Goal: Task Accomplishment & Management: Manage account settings

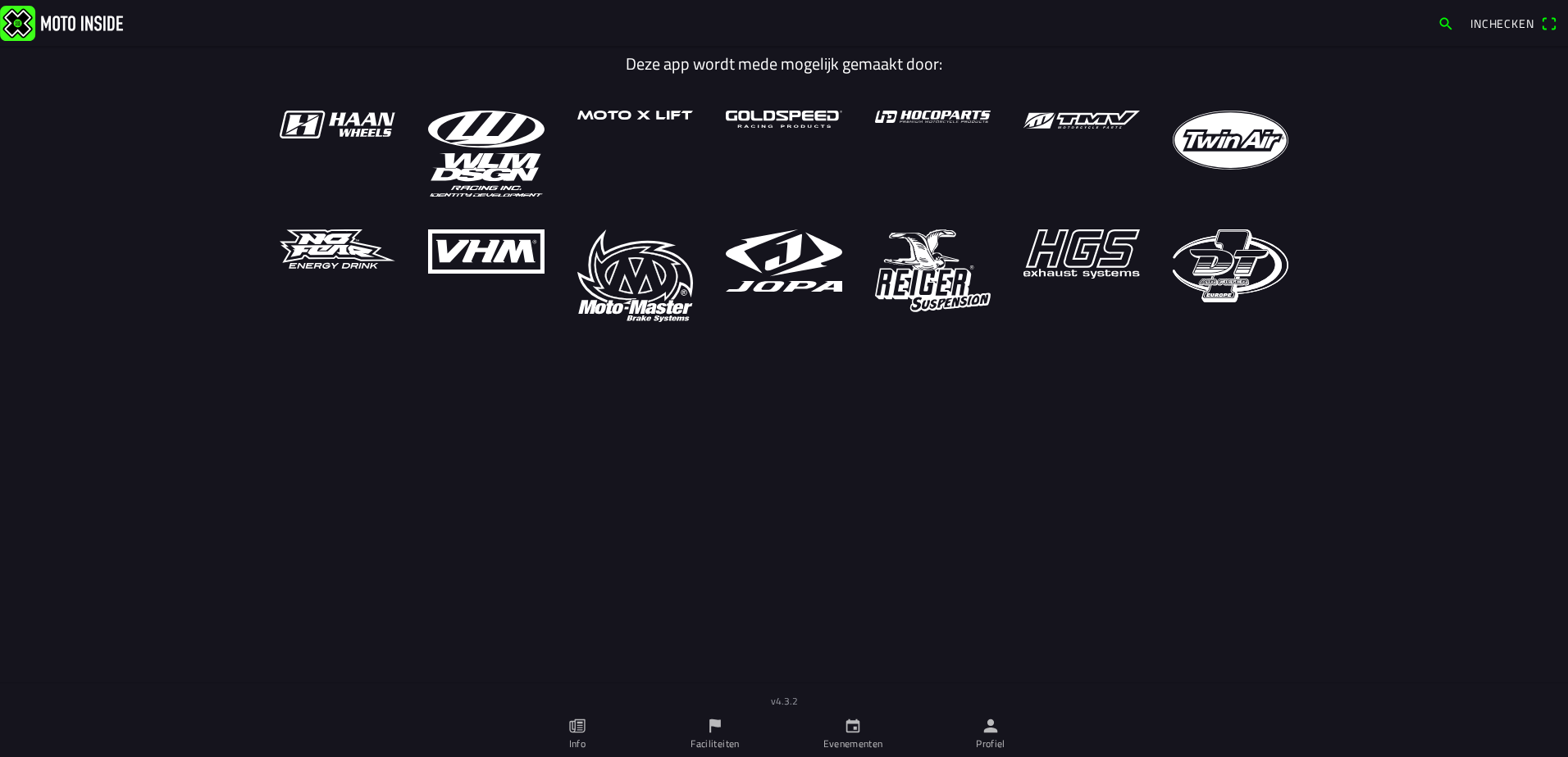
click at [994, 727] on icon "person" at bounding box center [990, 726] width 18 height 18
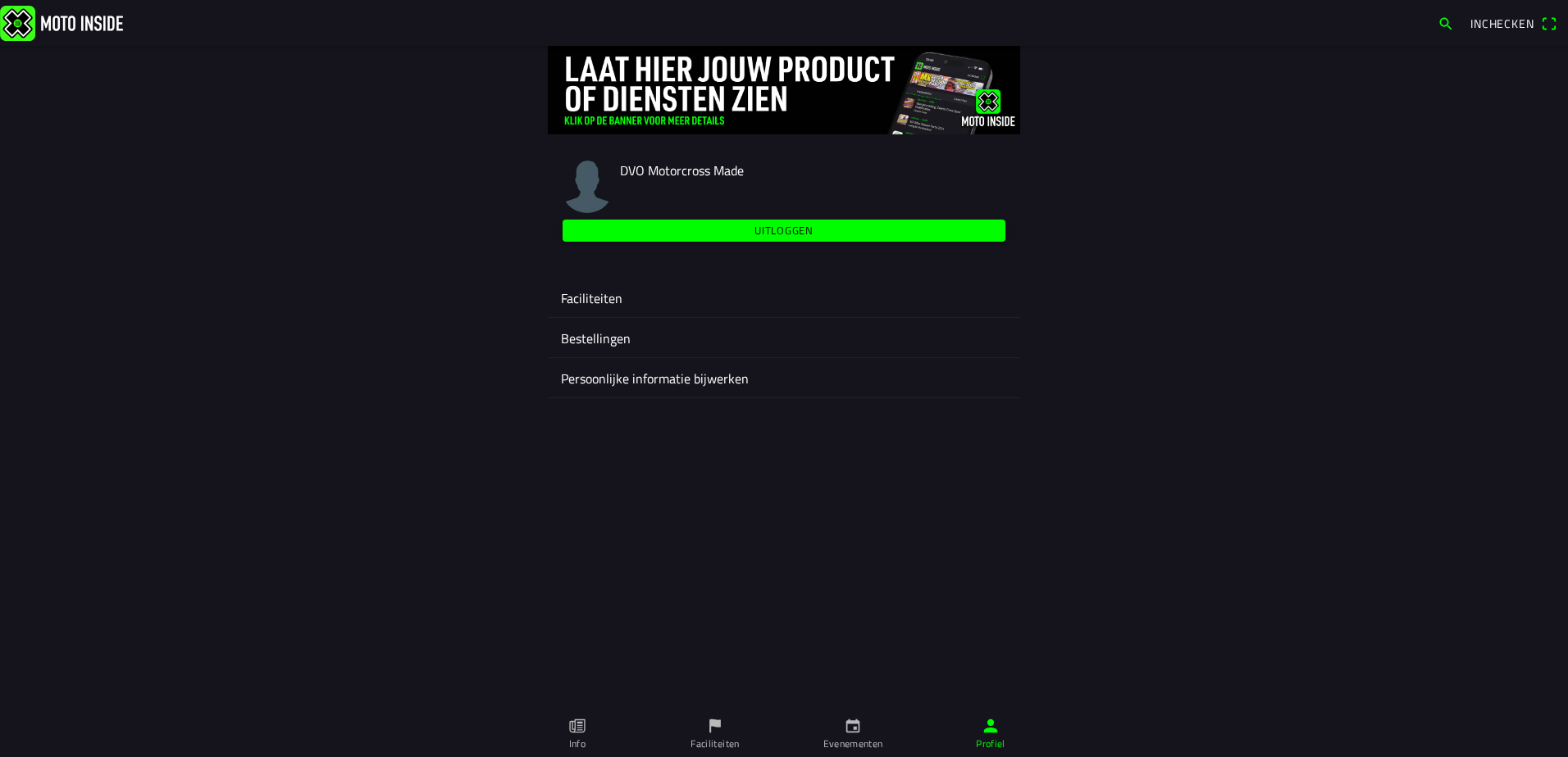
click at [581, 293] on ion-label "Faciliteiten" at bounding box center [784, 298] width 446 height 20
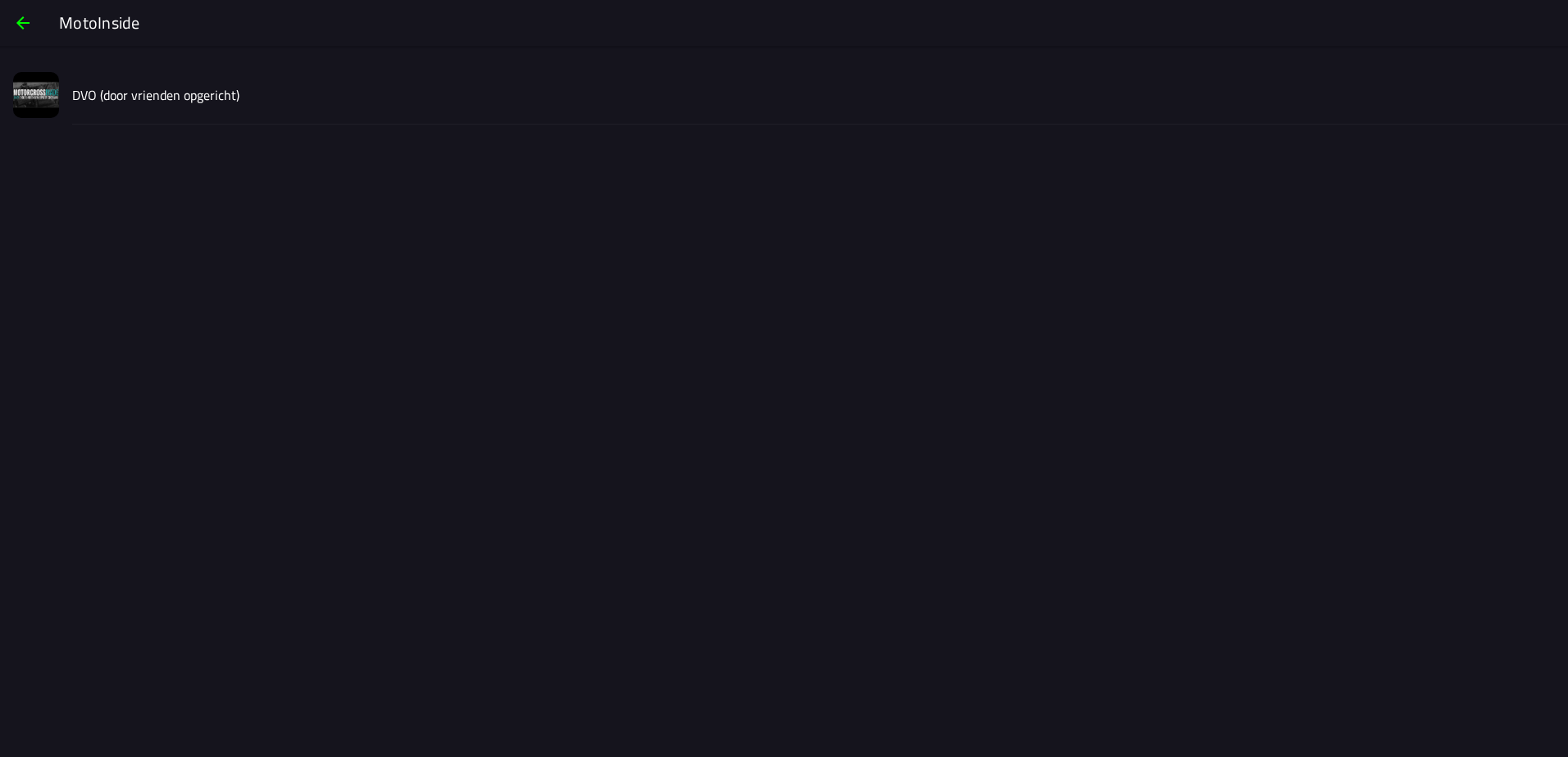
click at [0, 0] on slot "DVO (door vrienden opgericht)" at bounding box center [0, 0] width 0 height 0
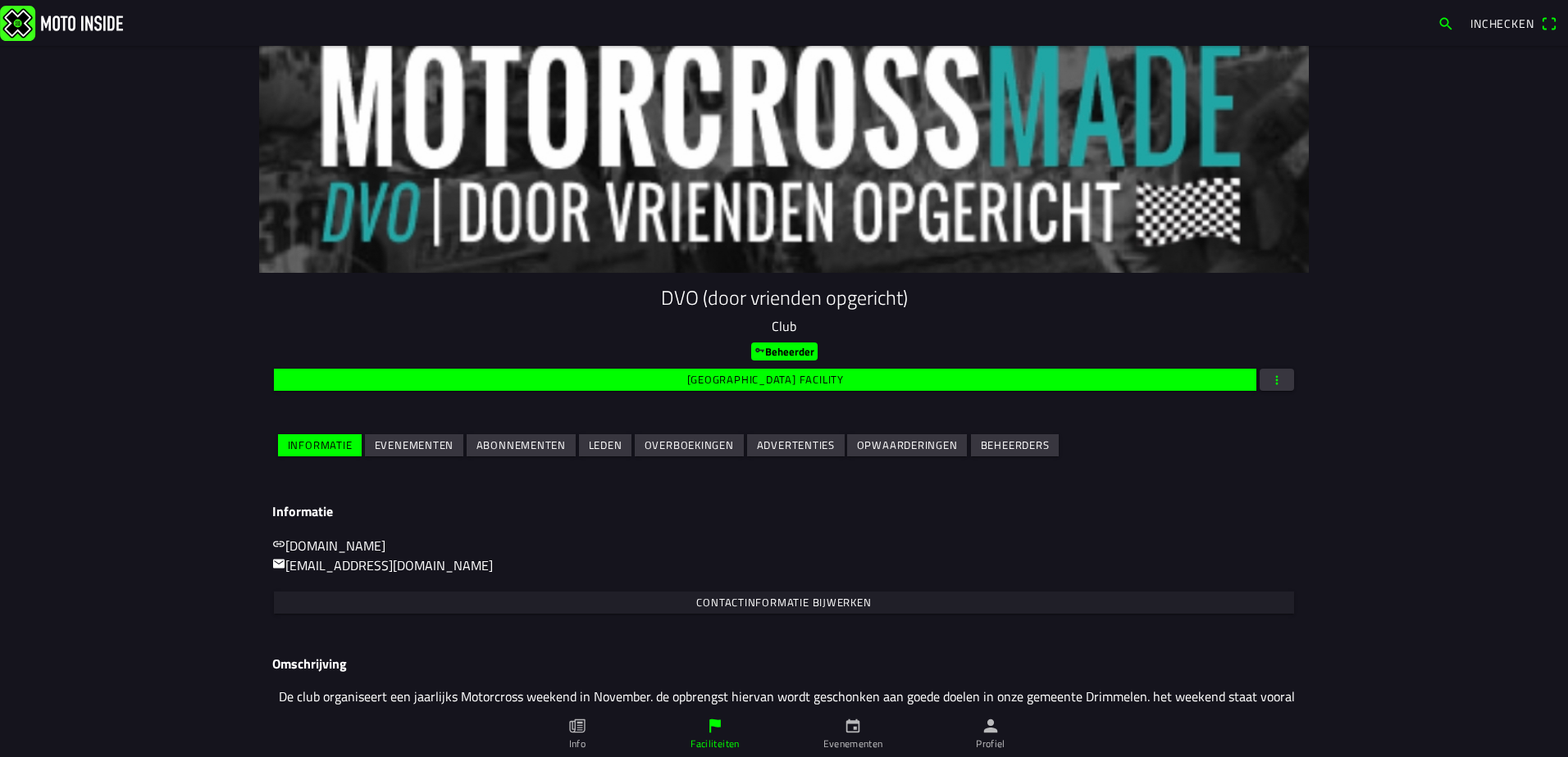
click at [0, 0] on slot "Evenementen" at bounding box center [0, 0] width 0 height 0
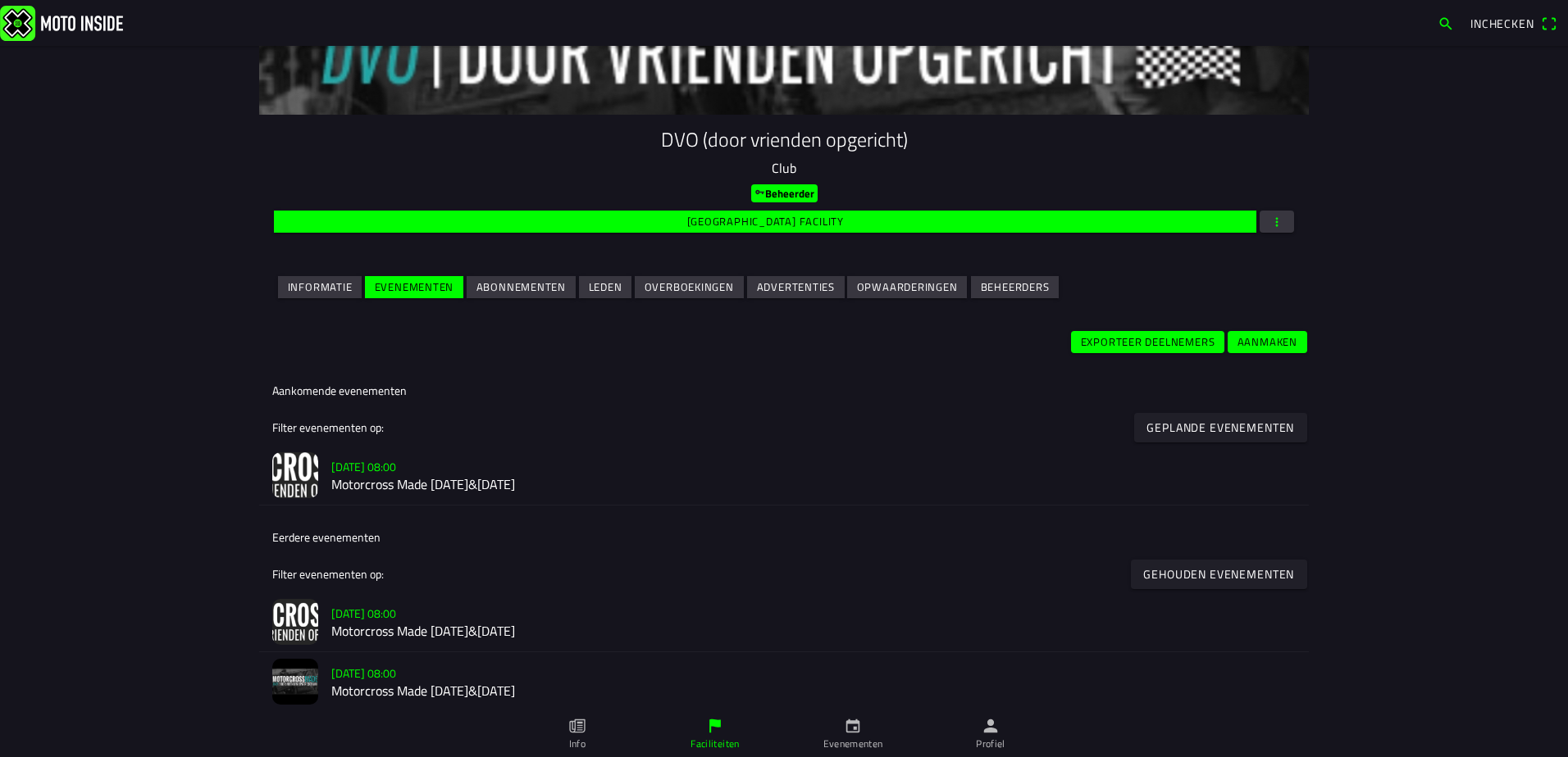
scroll to position [165, 0]
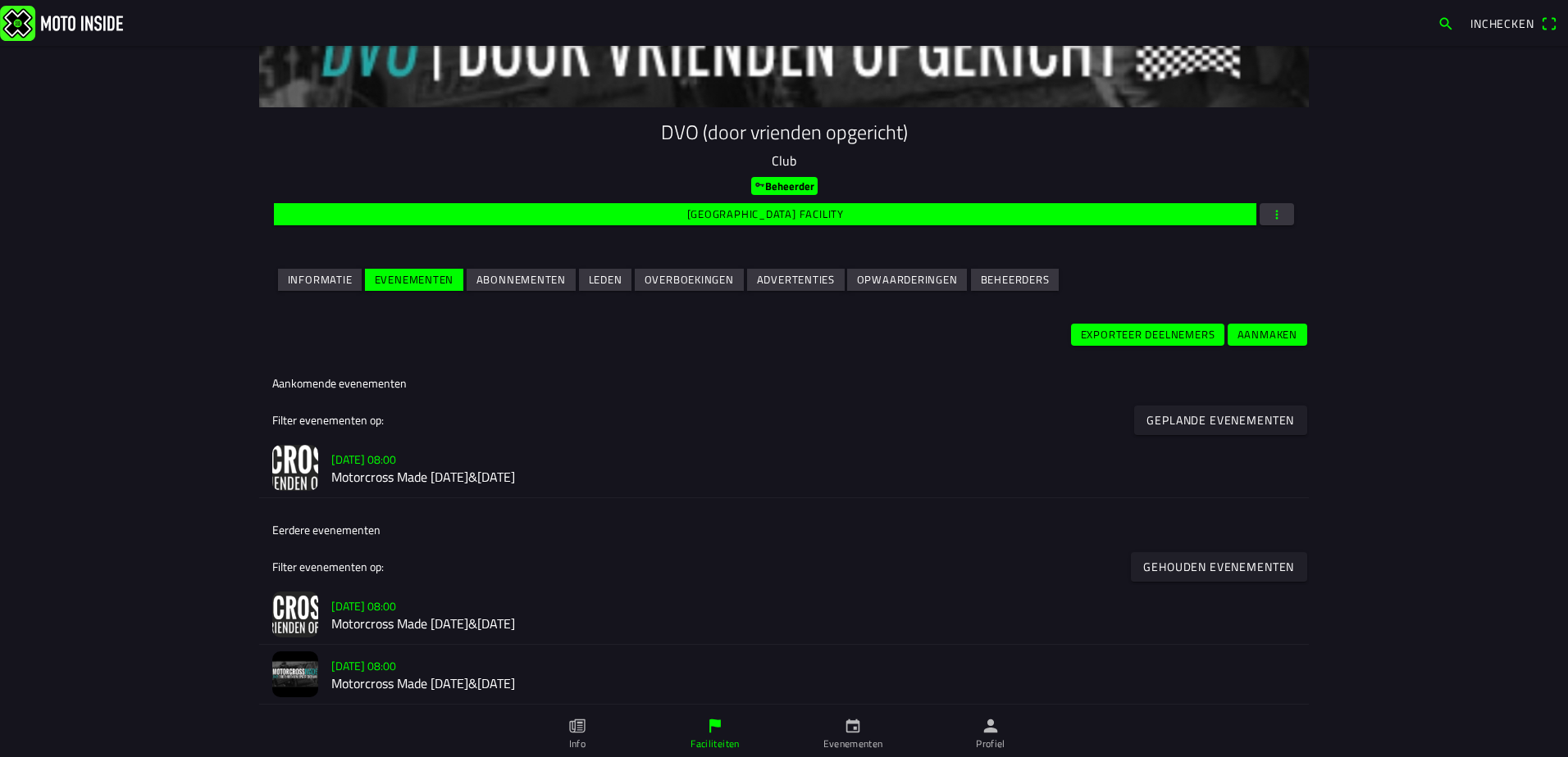
click at [441, 480] on h2 "Motorcross Made [DATE]&[DATE]" at bounding box center [812, 478] width 964 height 16
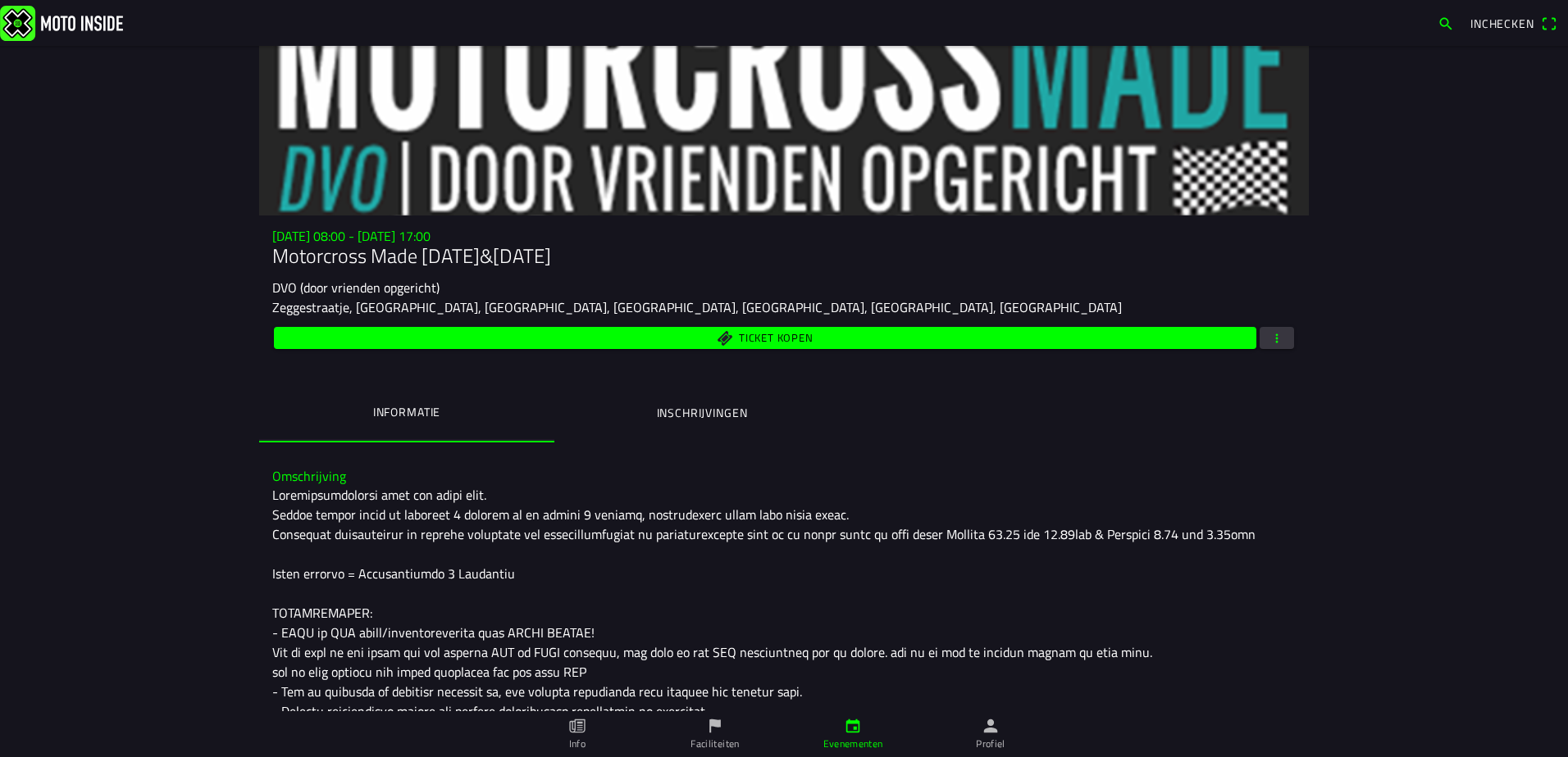
scroll to position [82, 0]
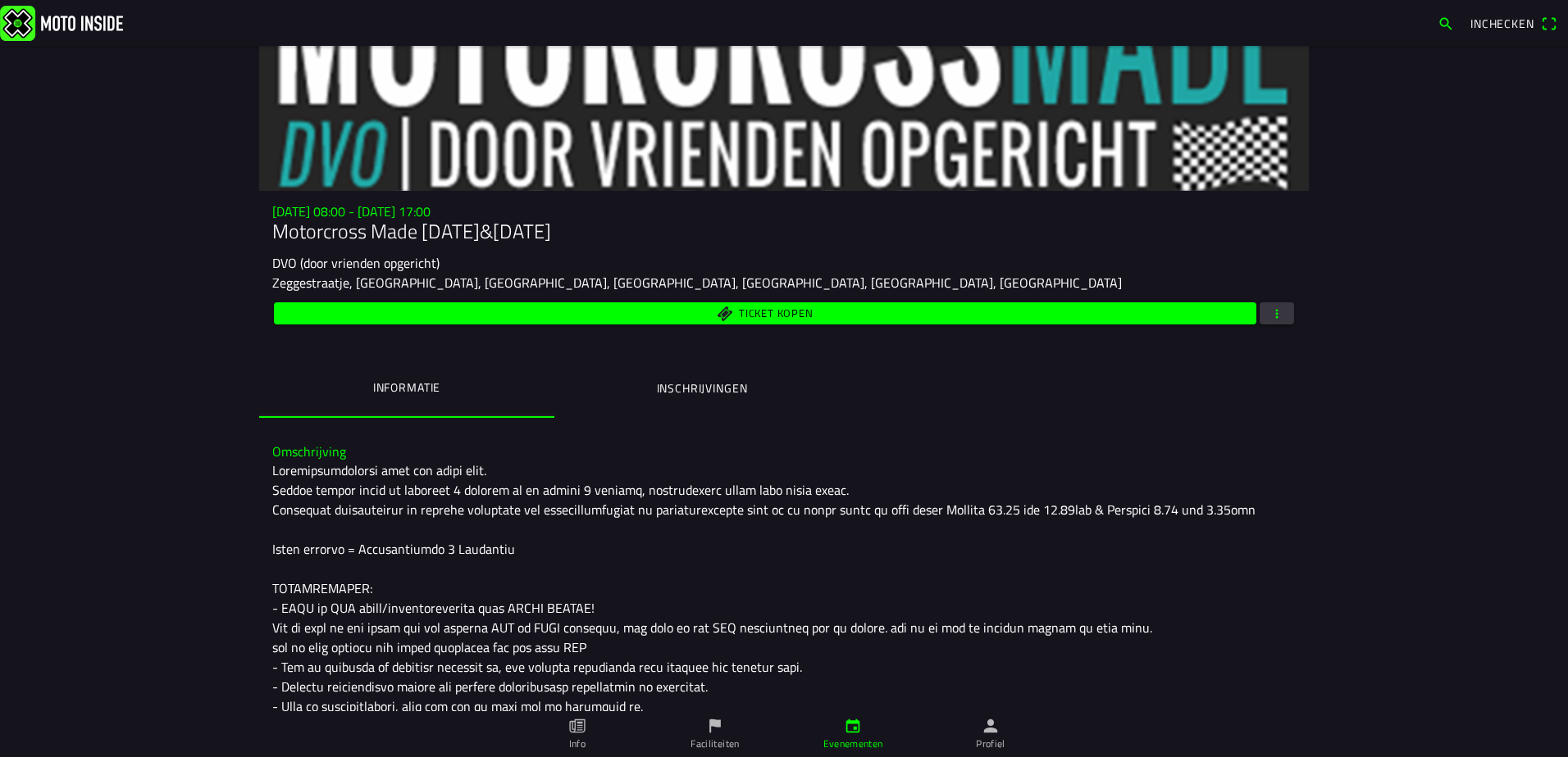
click at [1272, 307] on span "button" at bounding box center [1276, 312] width 15 height 22
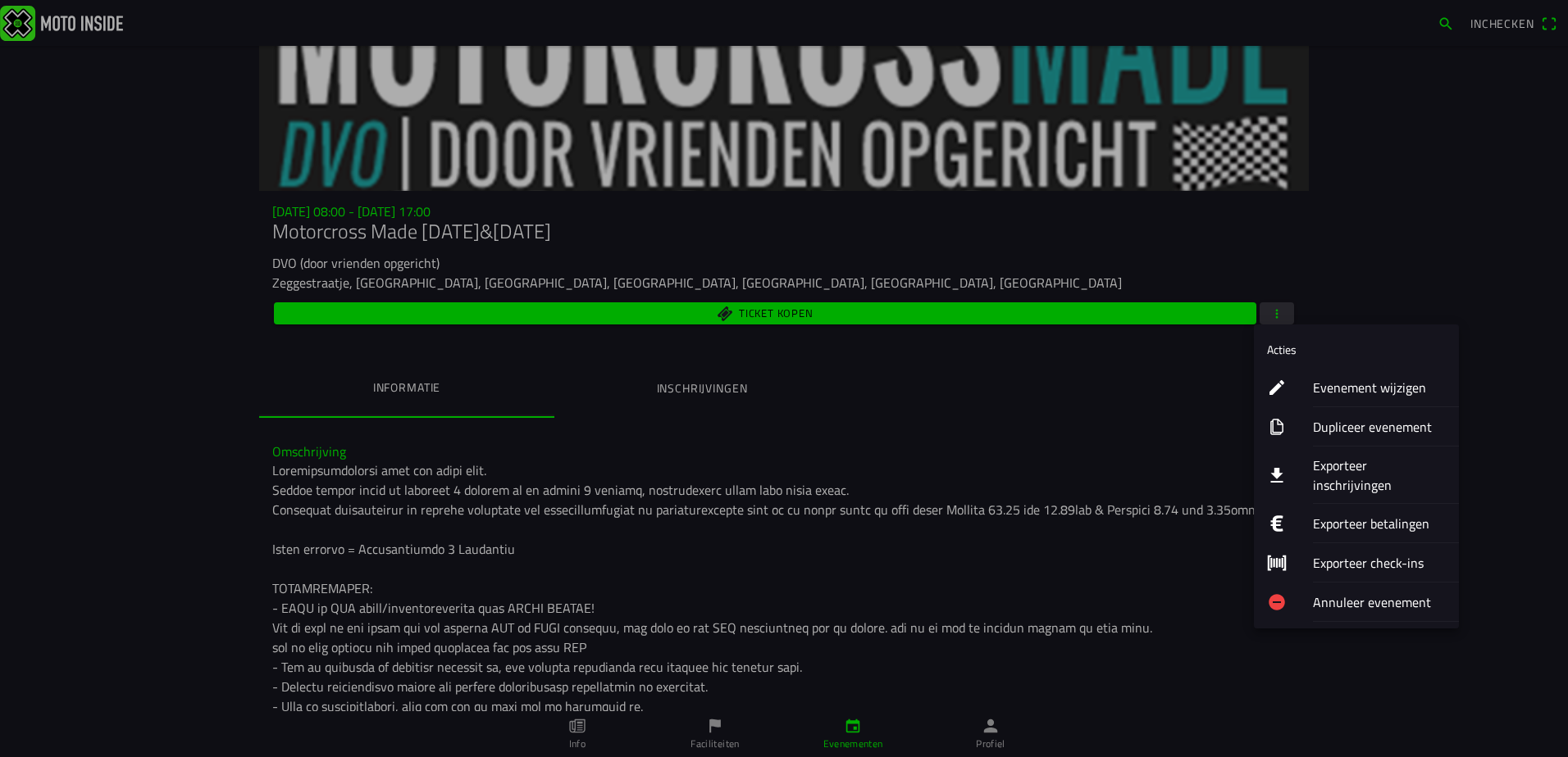
click at [1376, 380] on ion-label "Evenement wijzigen" at bounding box center [1379, 387] width 133 height 20
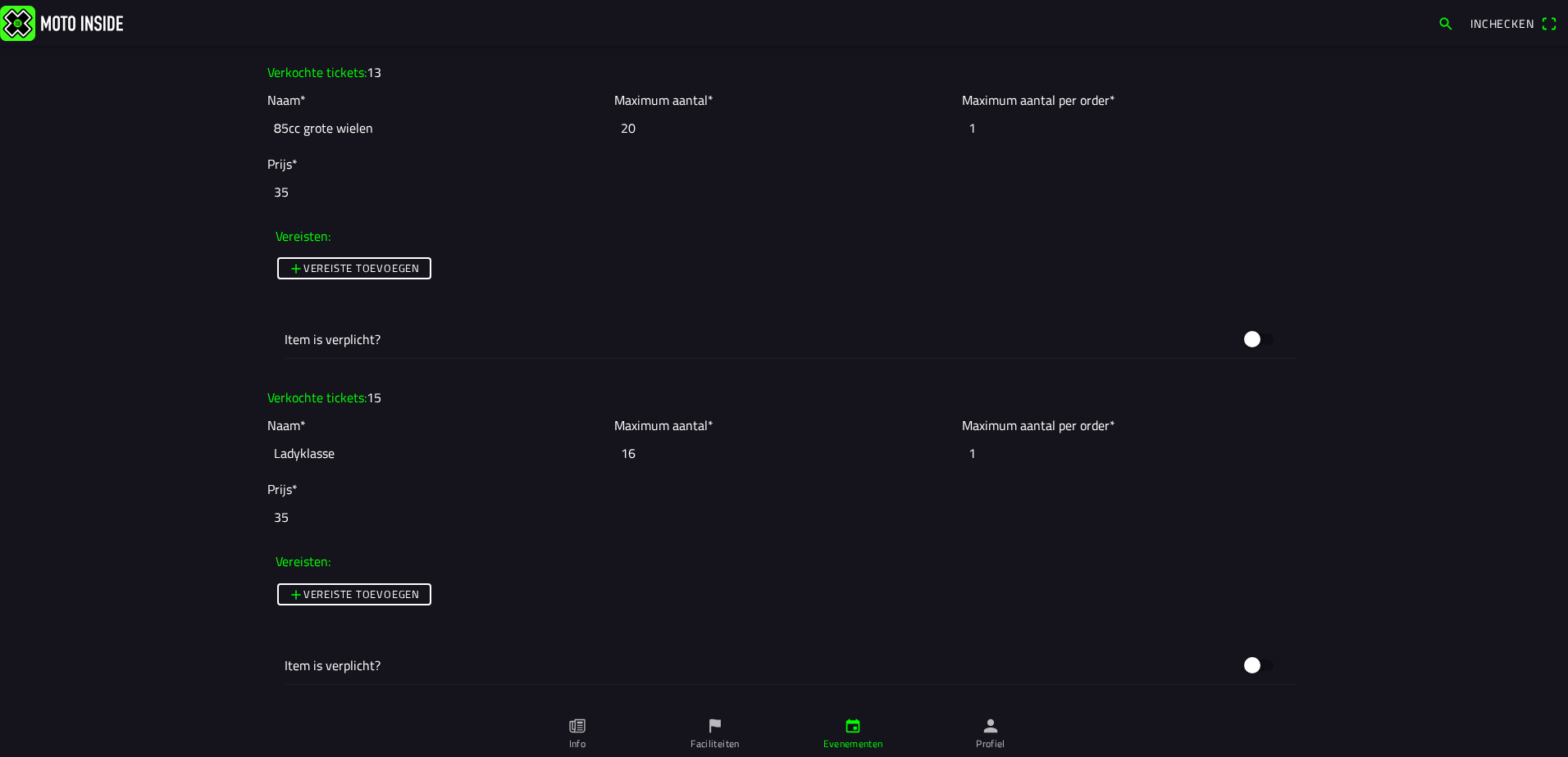
scroll to position [3360, 0]
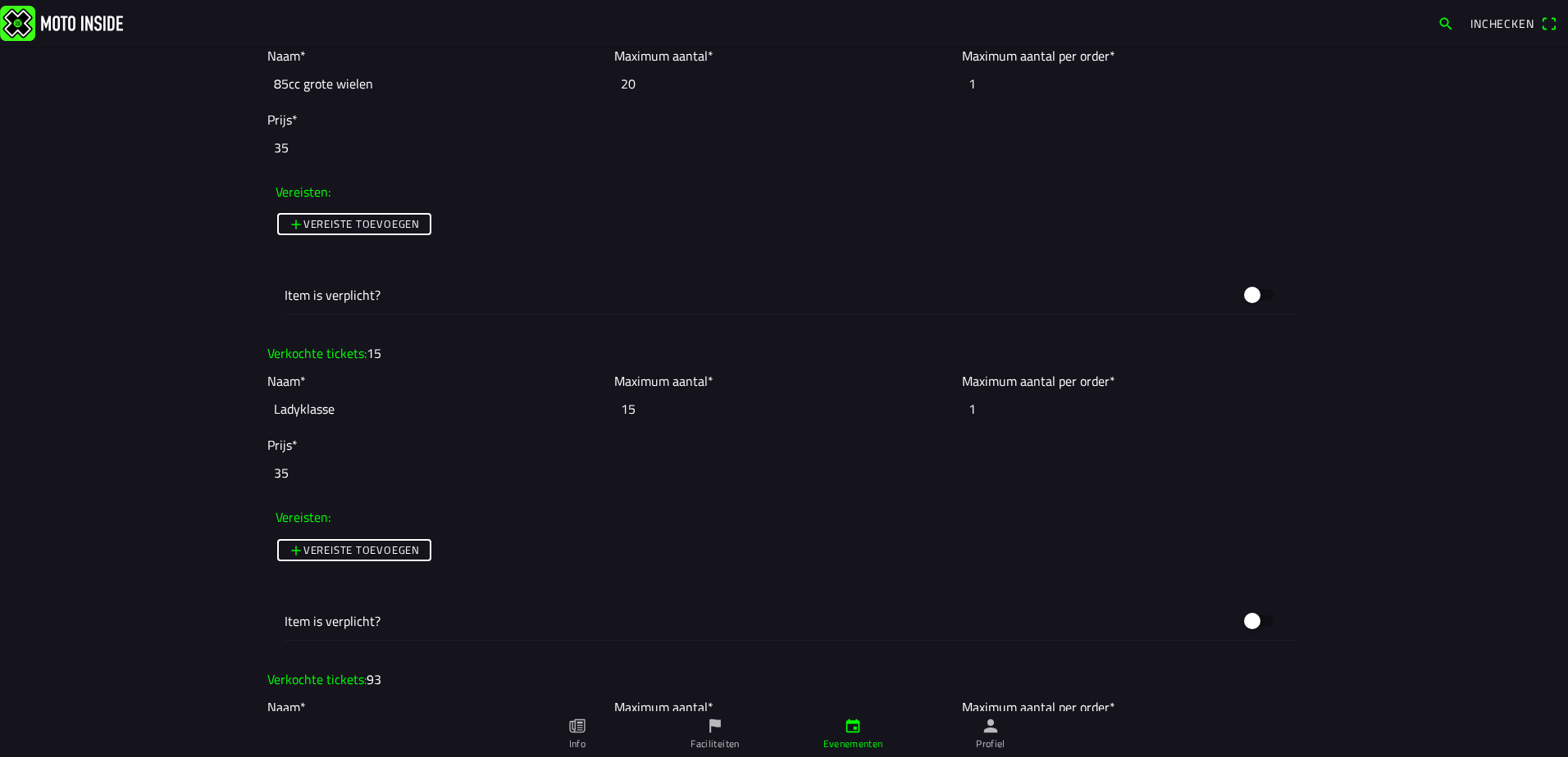
type input "15"
click at [939, 415] on input "15" at bounding box center [783, 408] width 339 height 36
click at [793, 344] on ion-col "Verkochte tickets: 15" at bounding box center [784, 353] width 1041 height 28
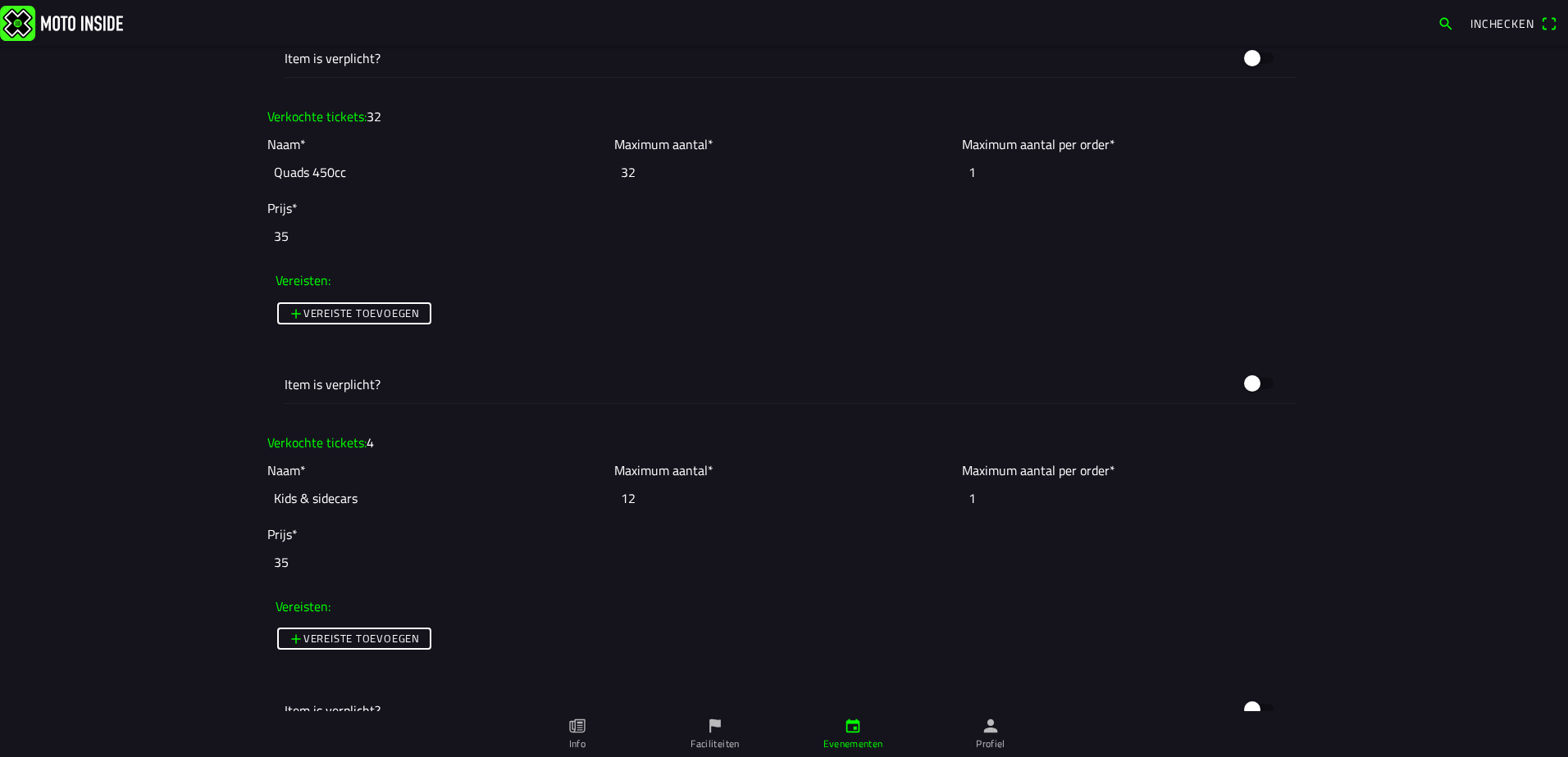
scroll to position [5654, 0]
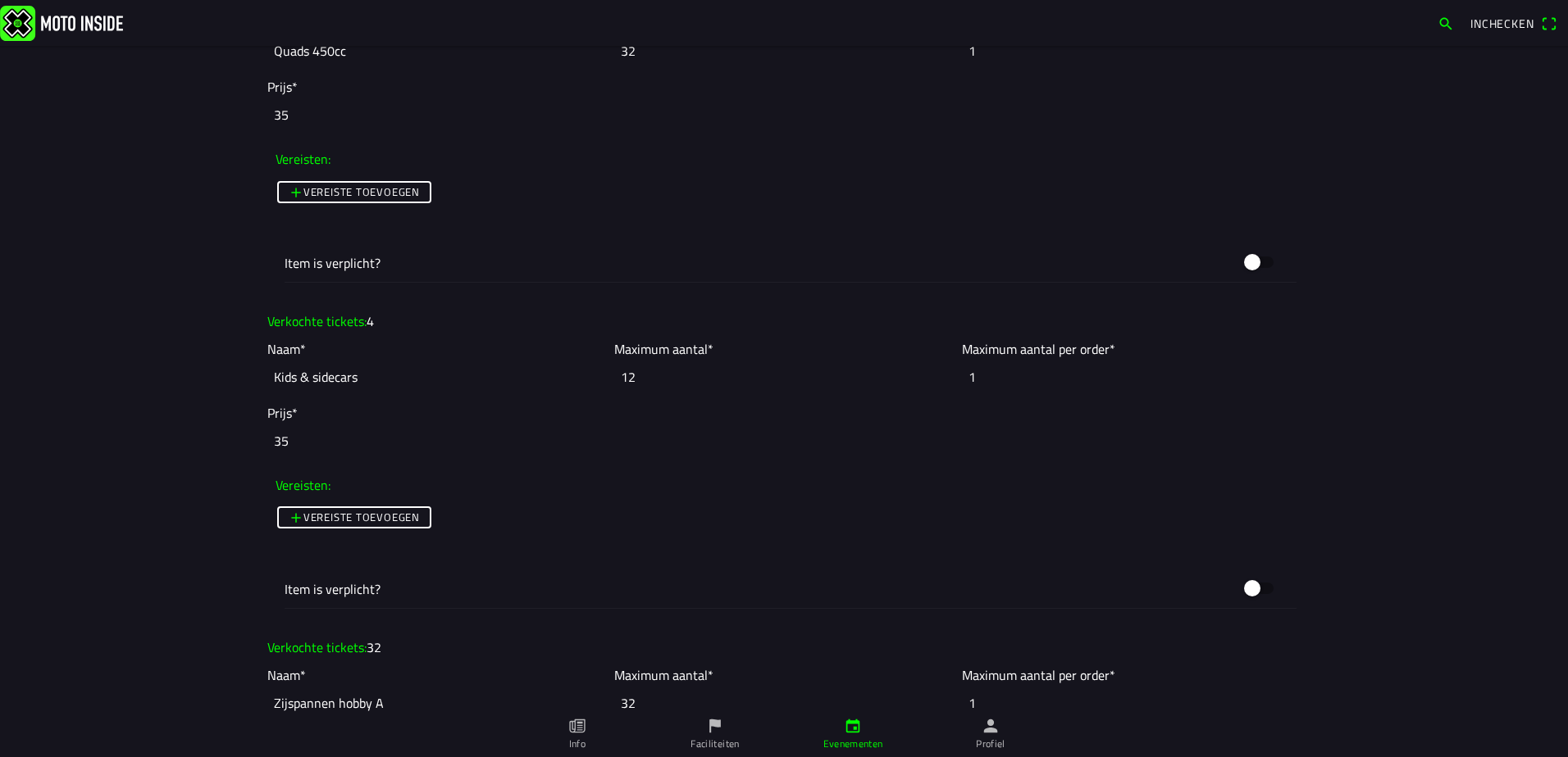
click at [668, 375] on input "12" at bounding box center [783, 376] width 339 height 36
type input "10"
click at [697, 459] on ion-col "Prijs* 35" at bounding box center [784, 431] width 1041 height 64
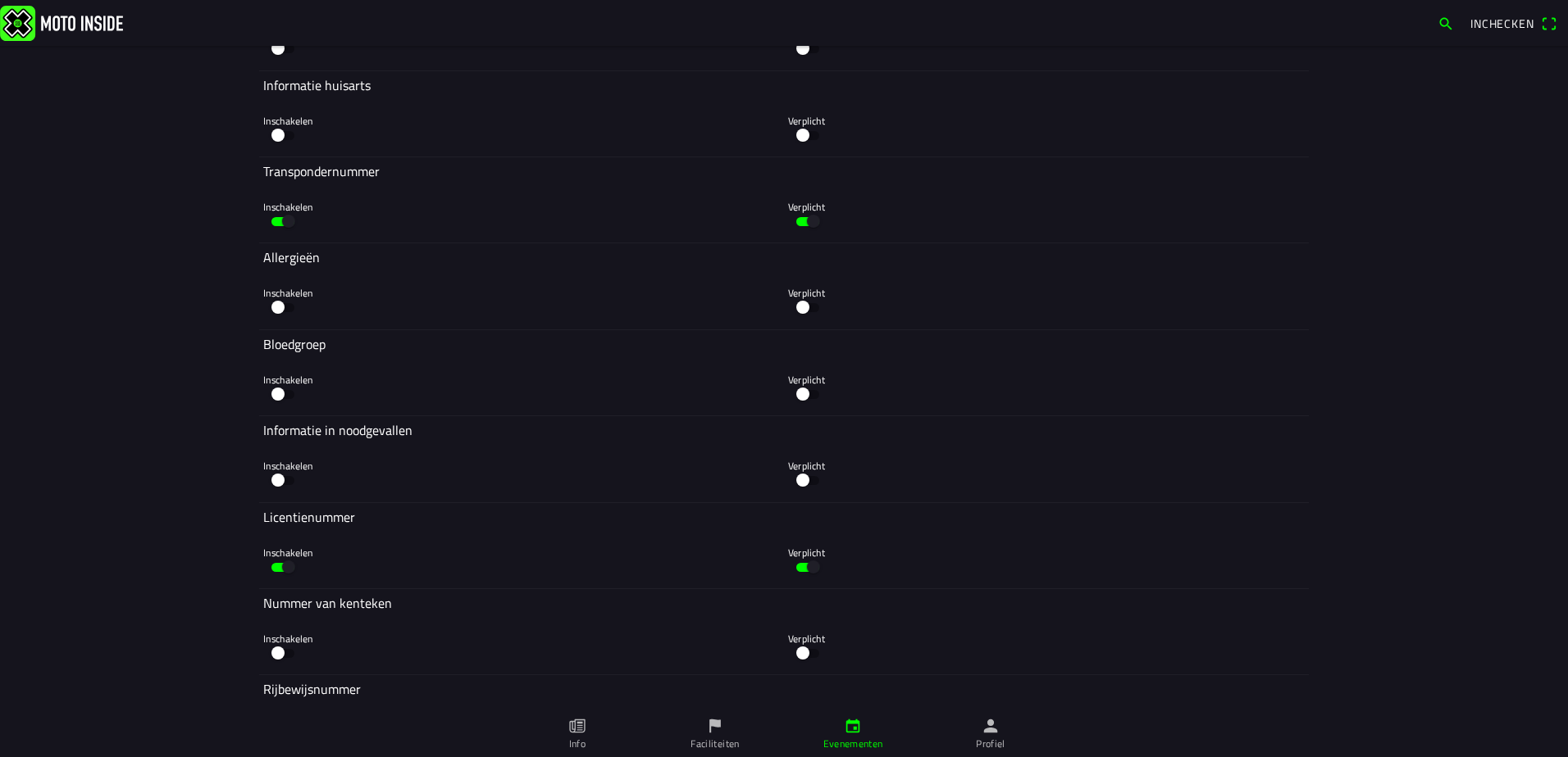
scroll to position [9780, 0]
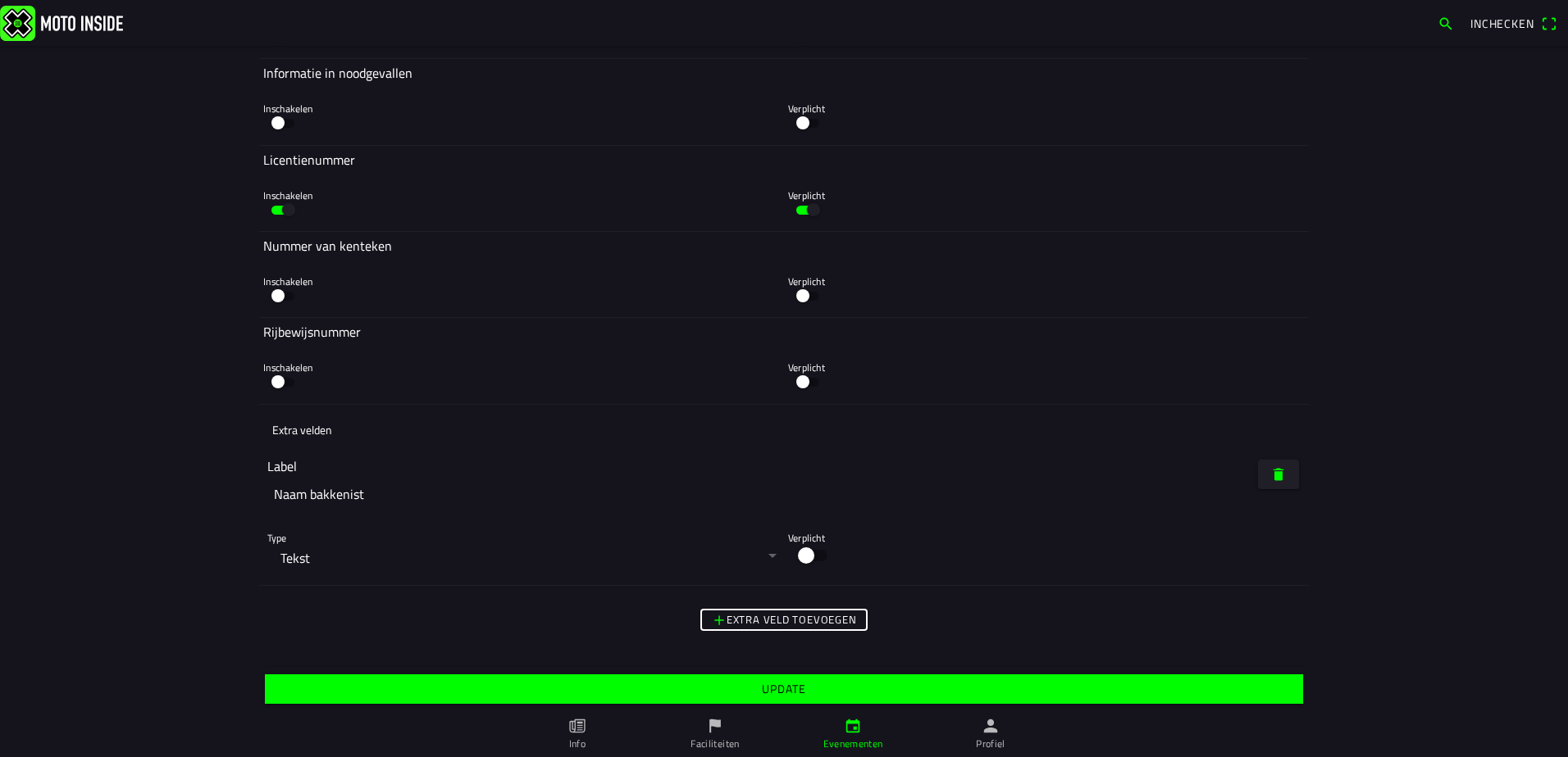
click at [0, 0] on slot "Update" at bounding box center [0, 0] width 0 height 0
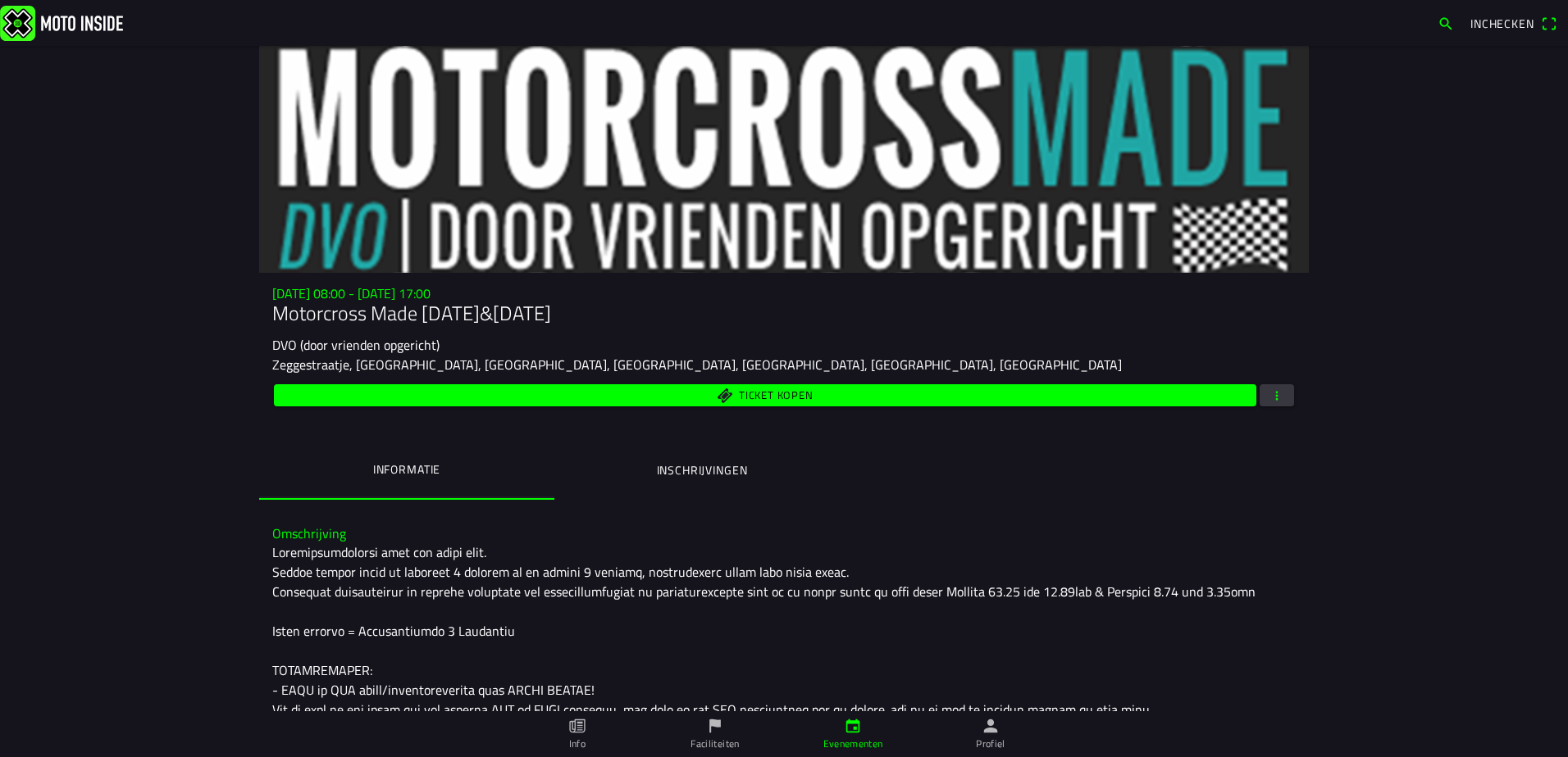
click at [710, 472] on ion-label "Inschrijvingen" at bounding box center [702, 470] width 91 height 18
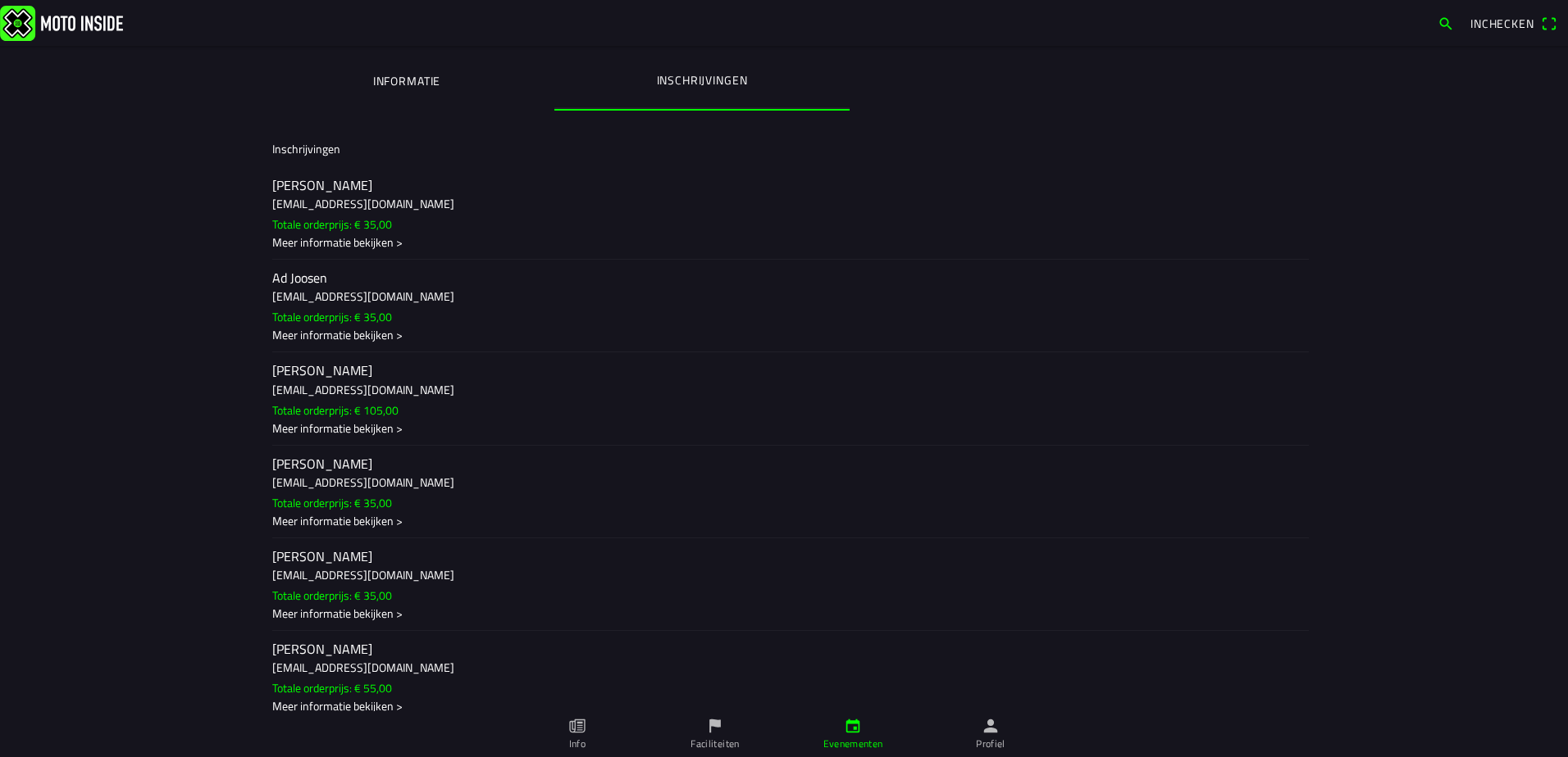
scroll to position [410, 0]
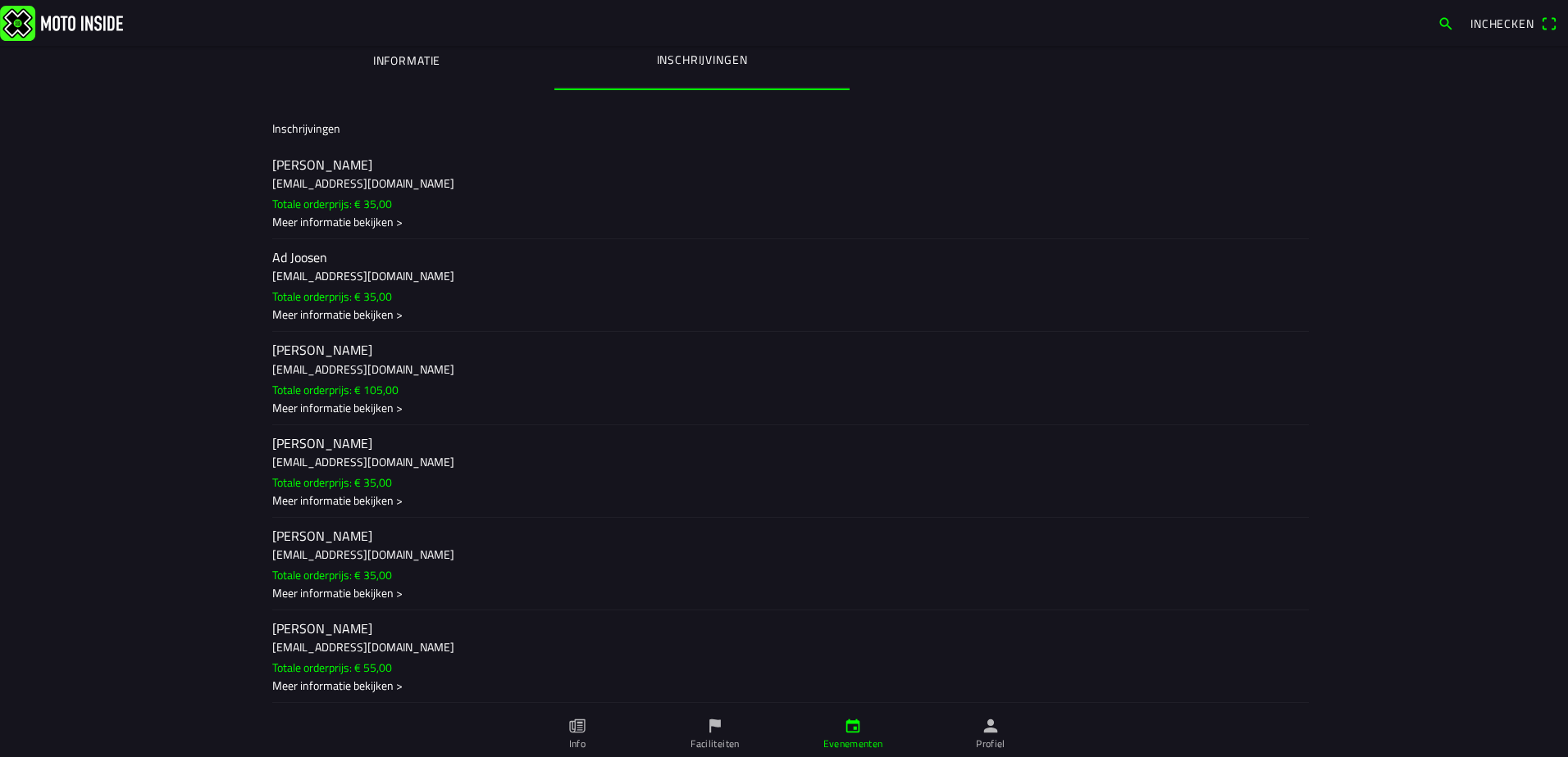
click at [390, 223] on div "Meer informatie bekijken >" at bounding box center [784, 223] width 1023 height 17
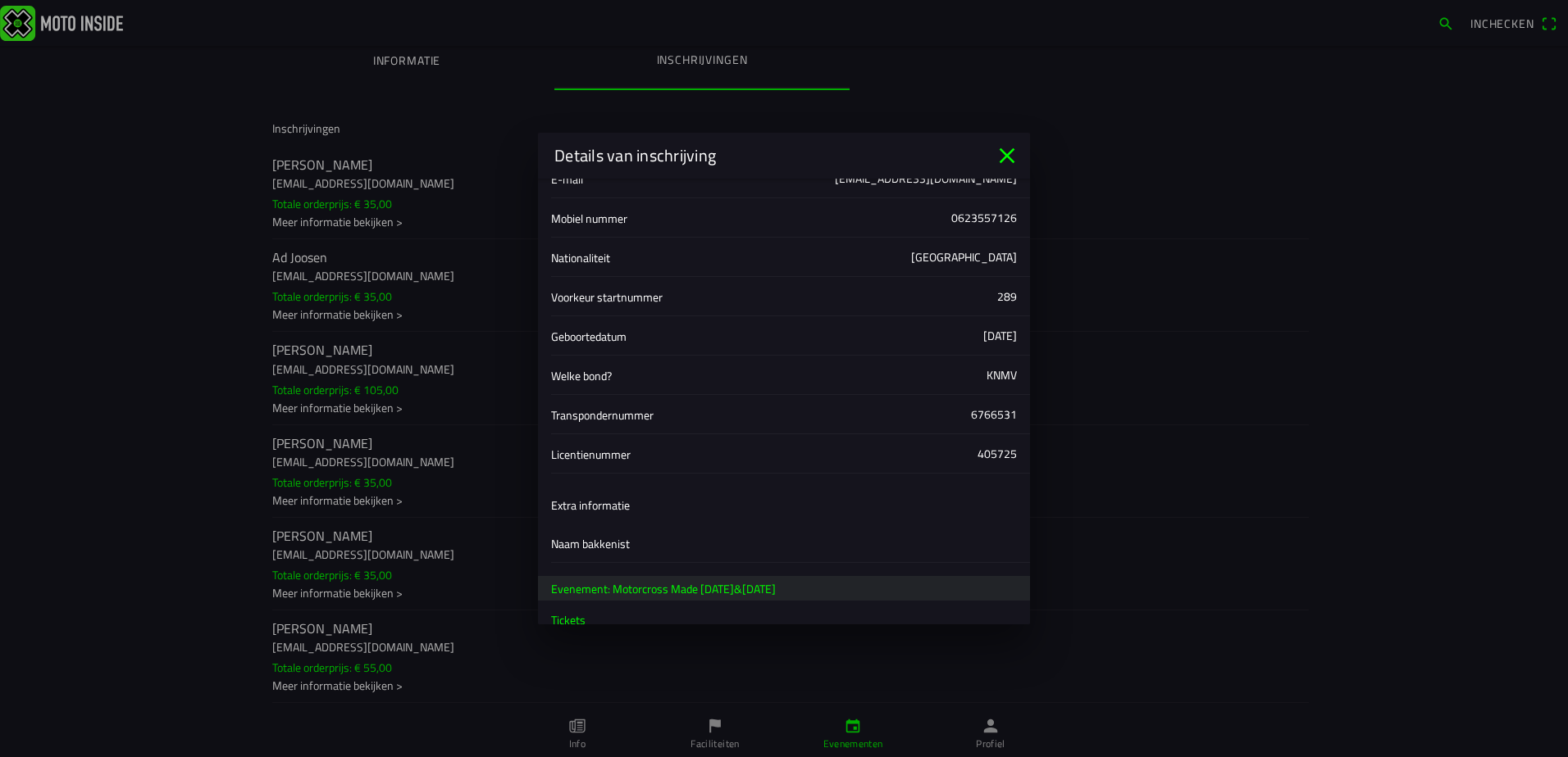
scroll to position [242, 0]
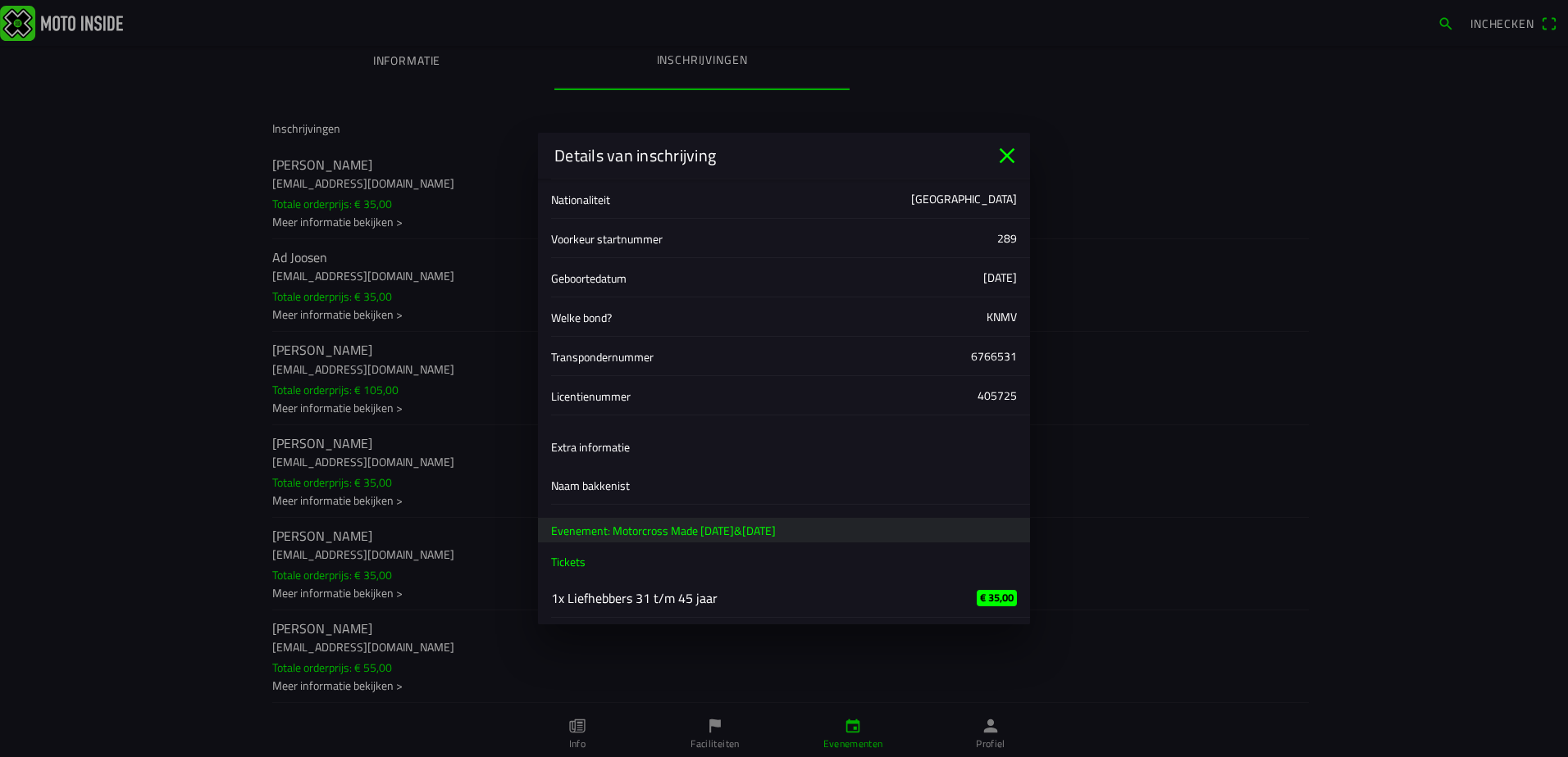
click at [1017, 153] on icon "close" at bounding box center [1006, 156] width 26 height 26
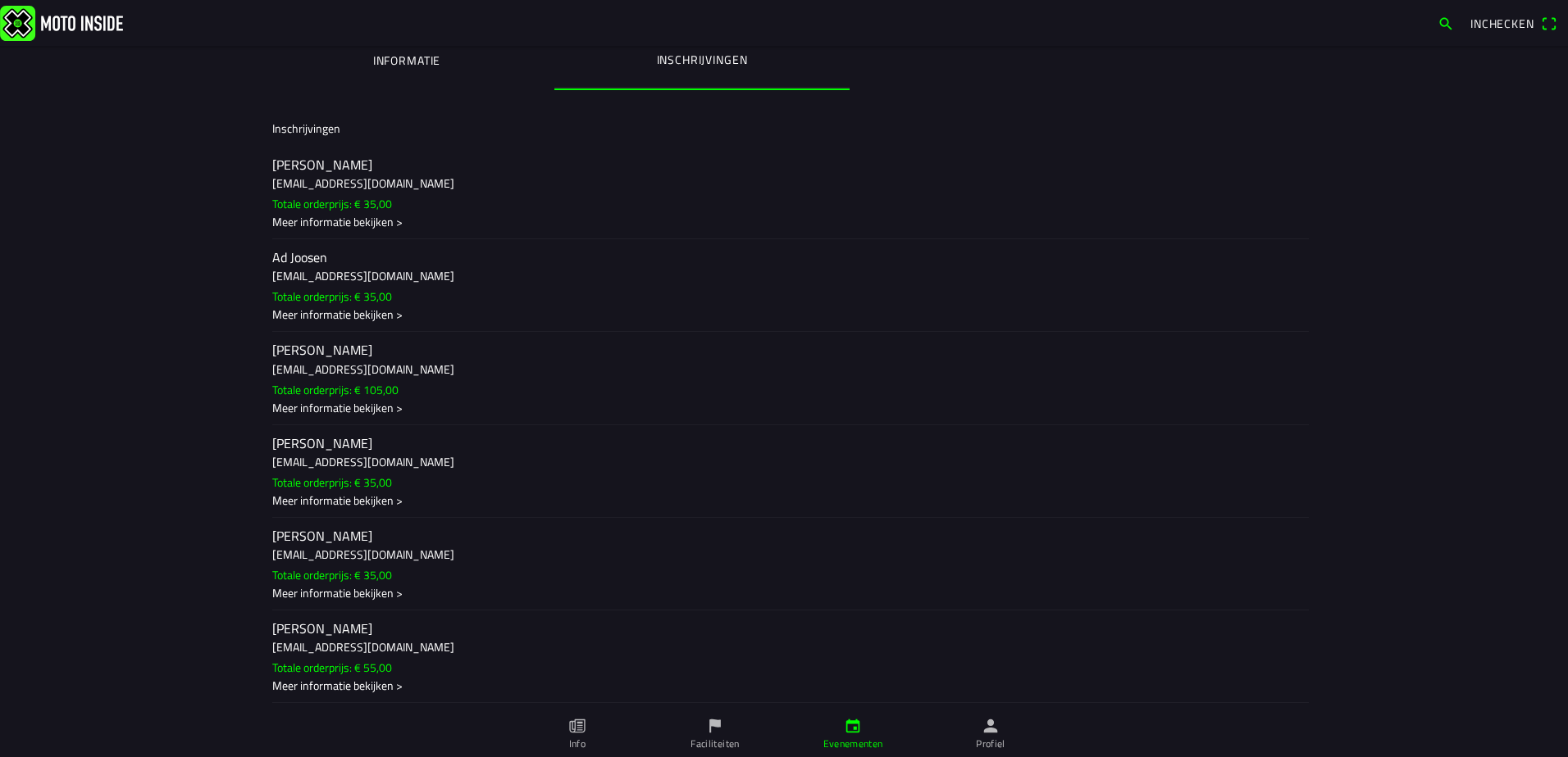
click at [294, 173] on h2 "[PERSON_NAME]" at bounding box center [784, 165] width 1023 height 16
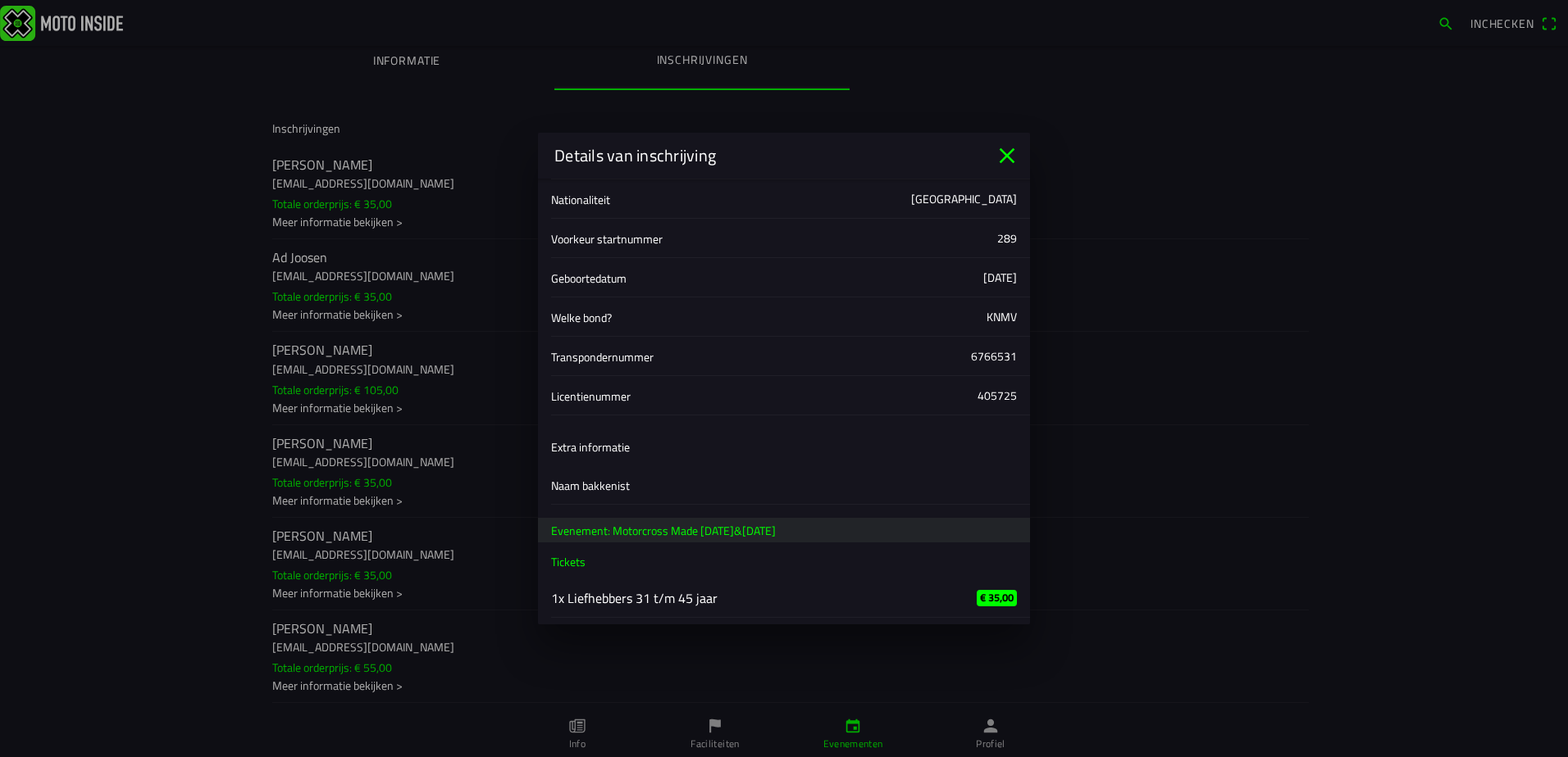
click at [587, 602] on ion-label "1x Liefhebbers 31 t/m 45 jaar" at bounding box center [750, 598] width 400 height 20
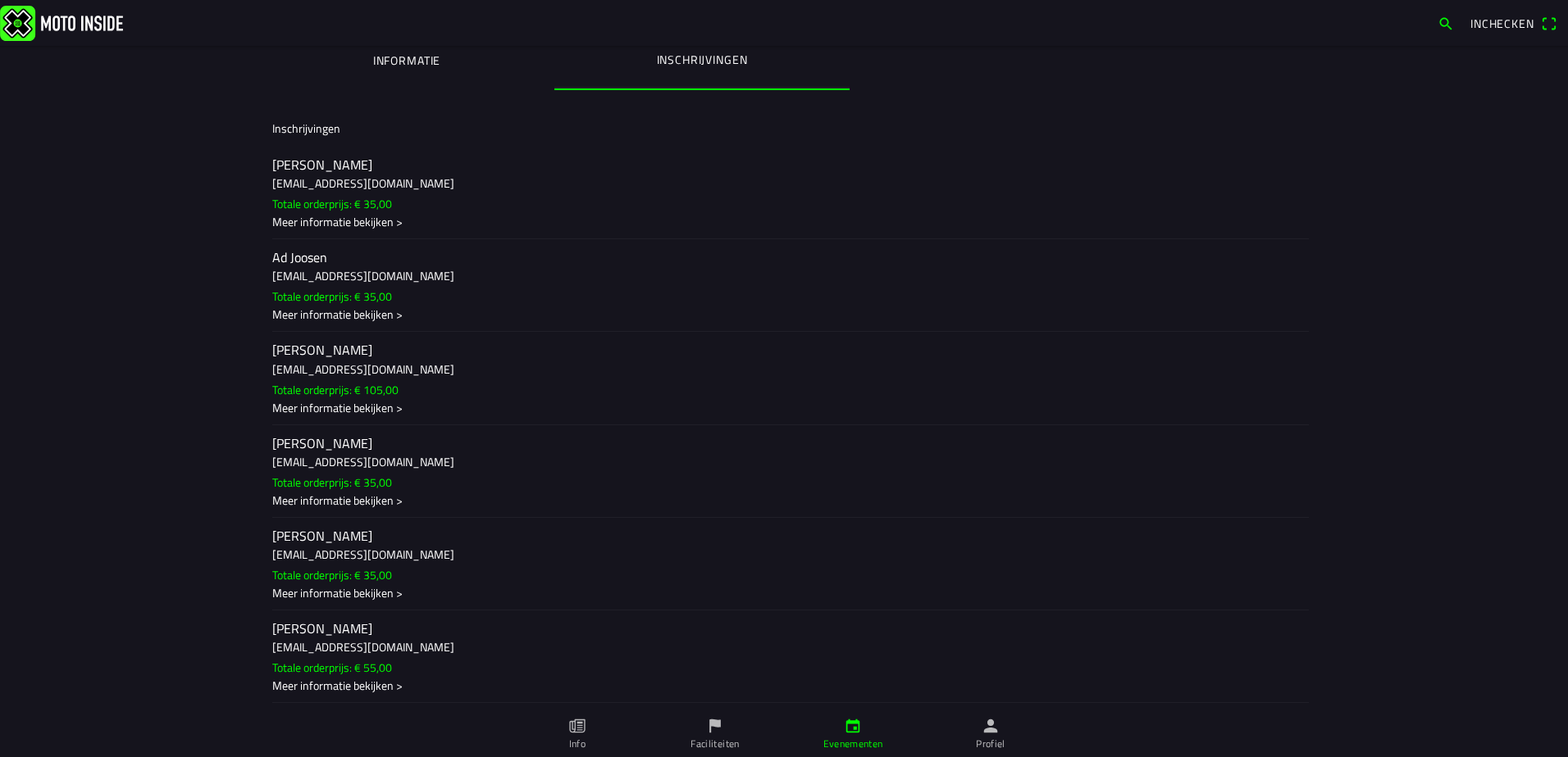
click at [1202, 332] on ion-backdrop at bounding box center [784, 378] width 1568 height 757
click at [777, 389] on ion-item-sliding "[PERSON_NAME] [EMAIL_ADDRESS][DOMAIN_NAME] Totale orderprijs: € 105,00 Meer inf…" at bounding box center [784, 378] width 1049 height 92
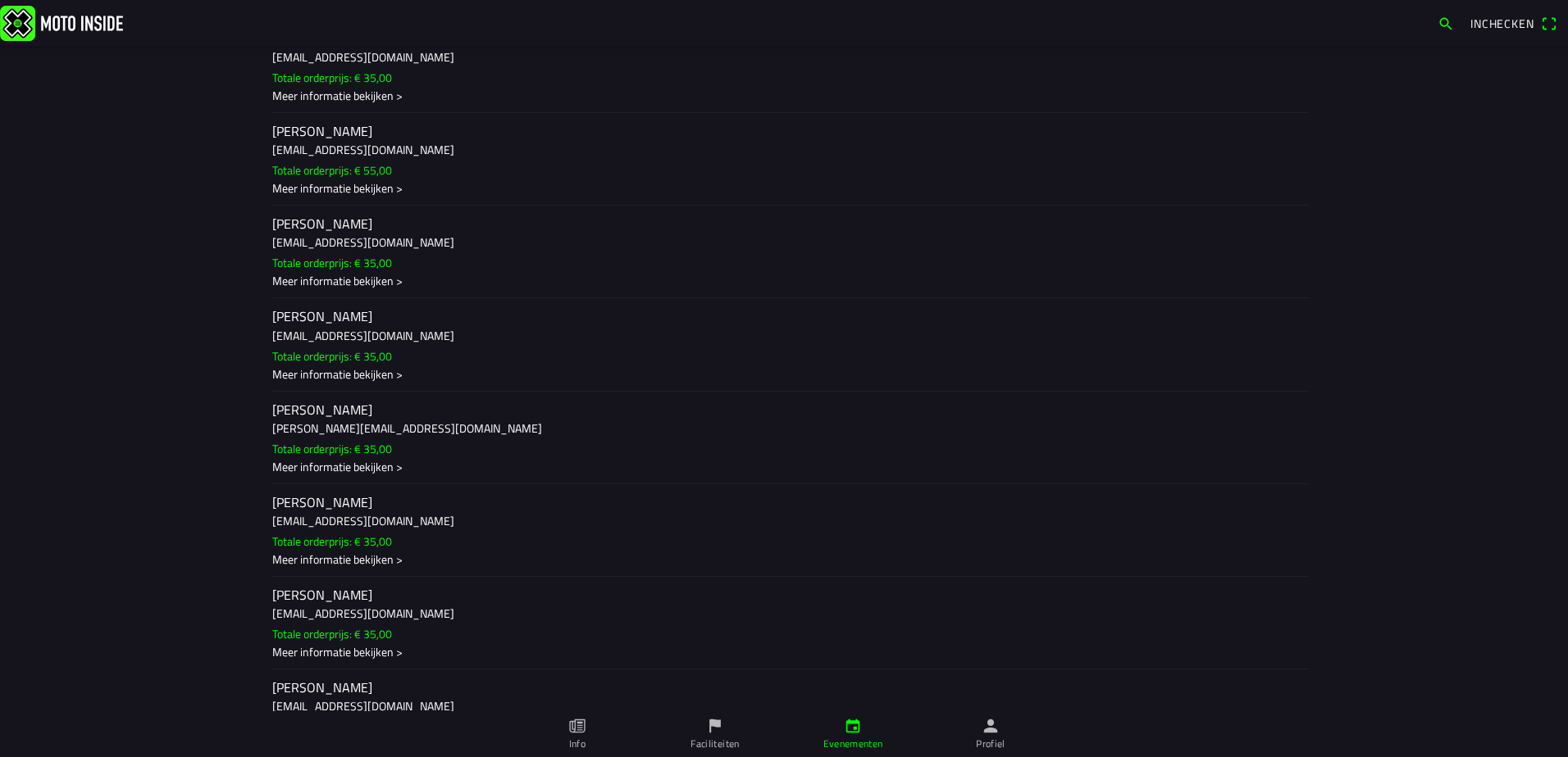
scroll to position [983, 0]
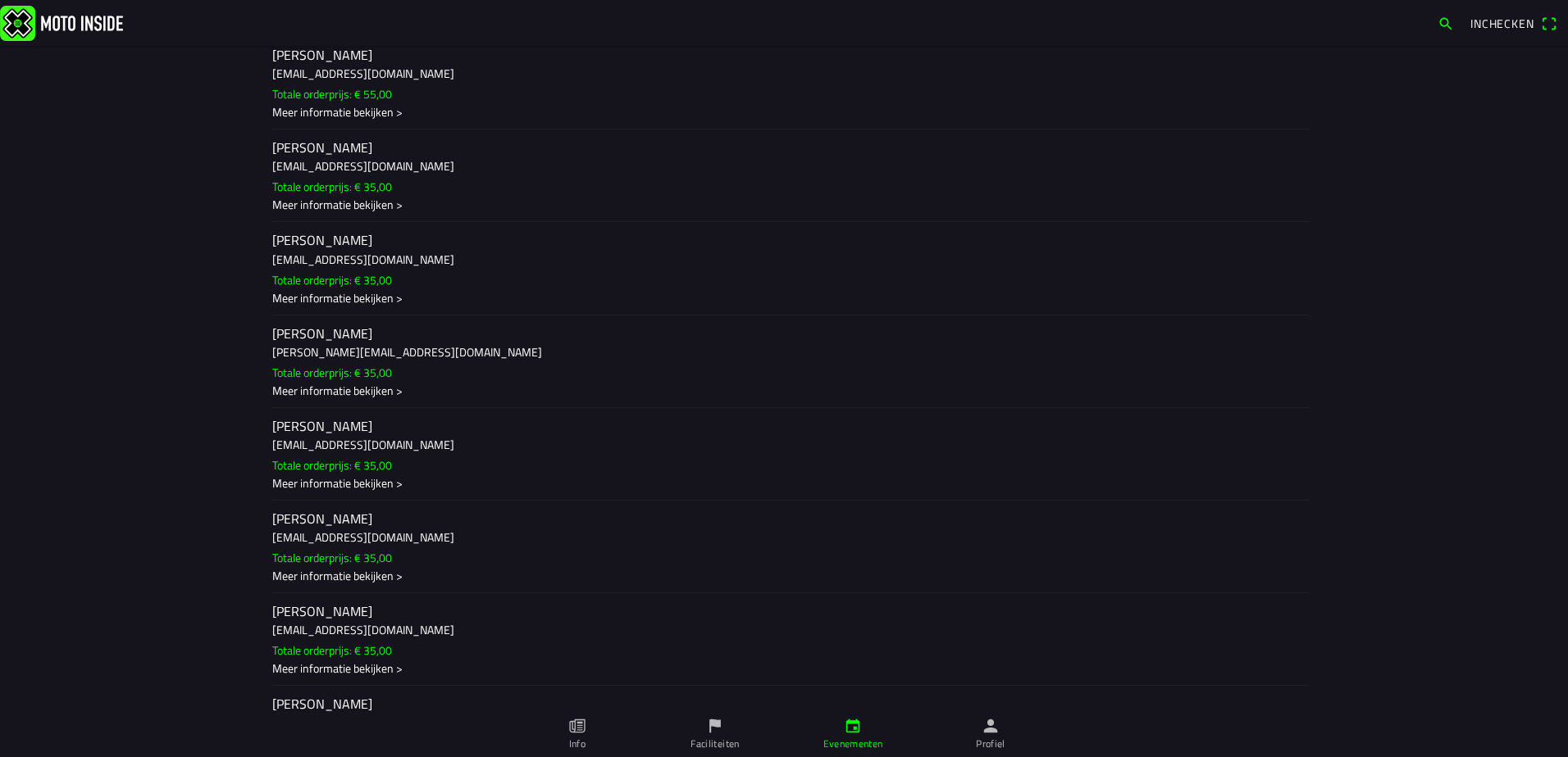
click at [462, 443] on h3 "[EMAIL_ADDRESS][DOMAIN_NAME]" at bounding box center [784, 445] width 1023 height 17
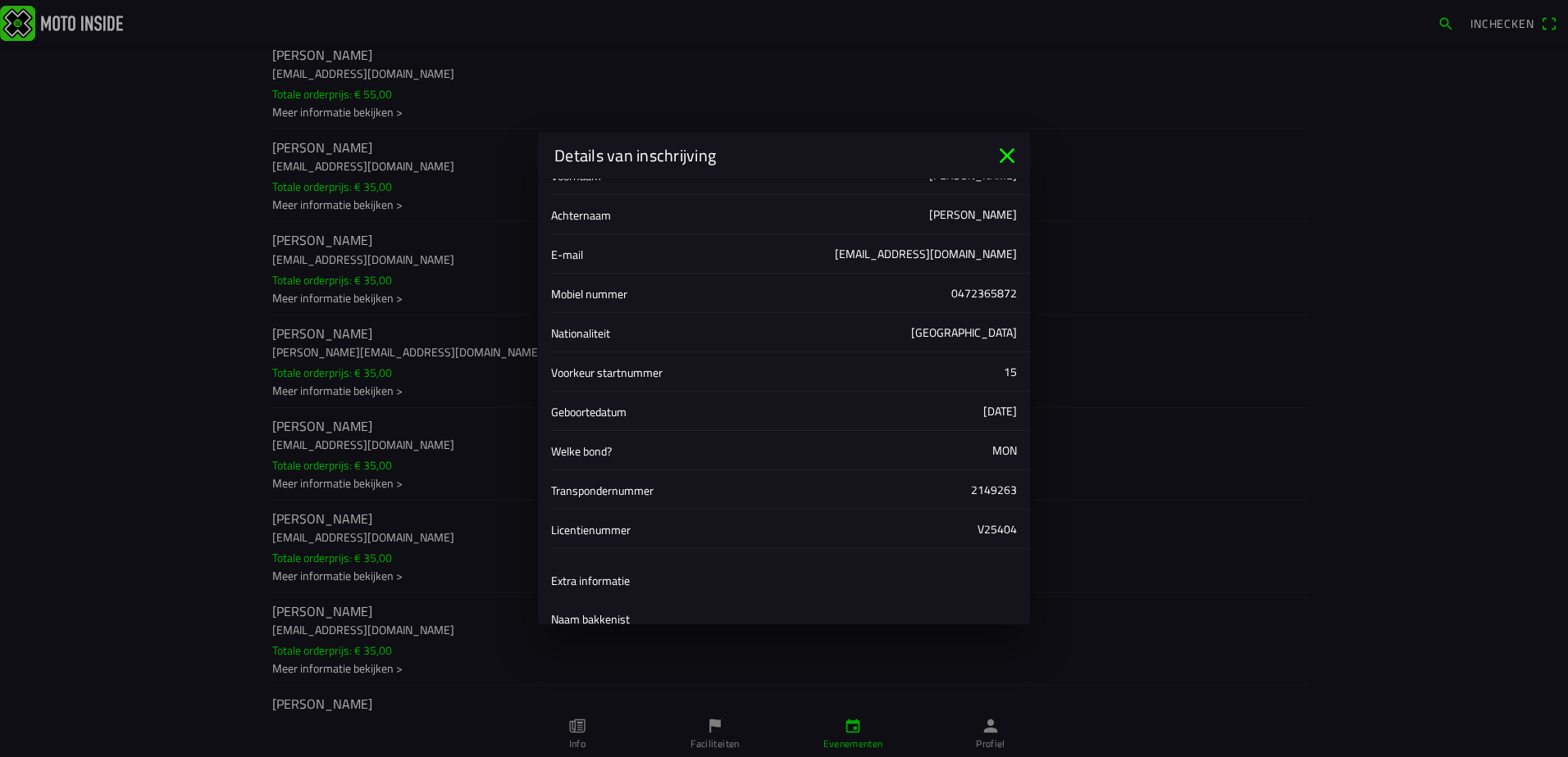
scroll to position [0, 0]
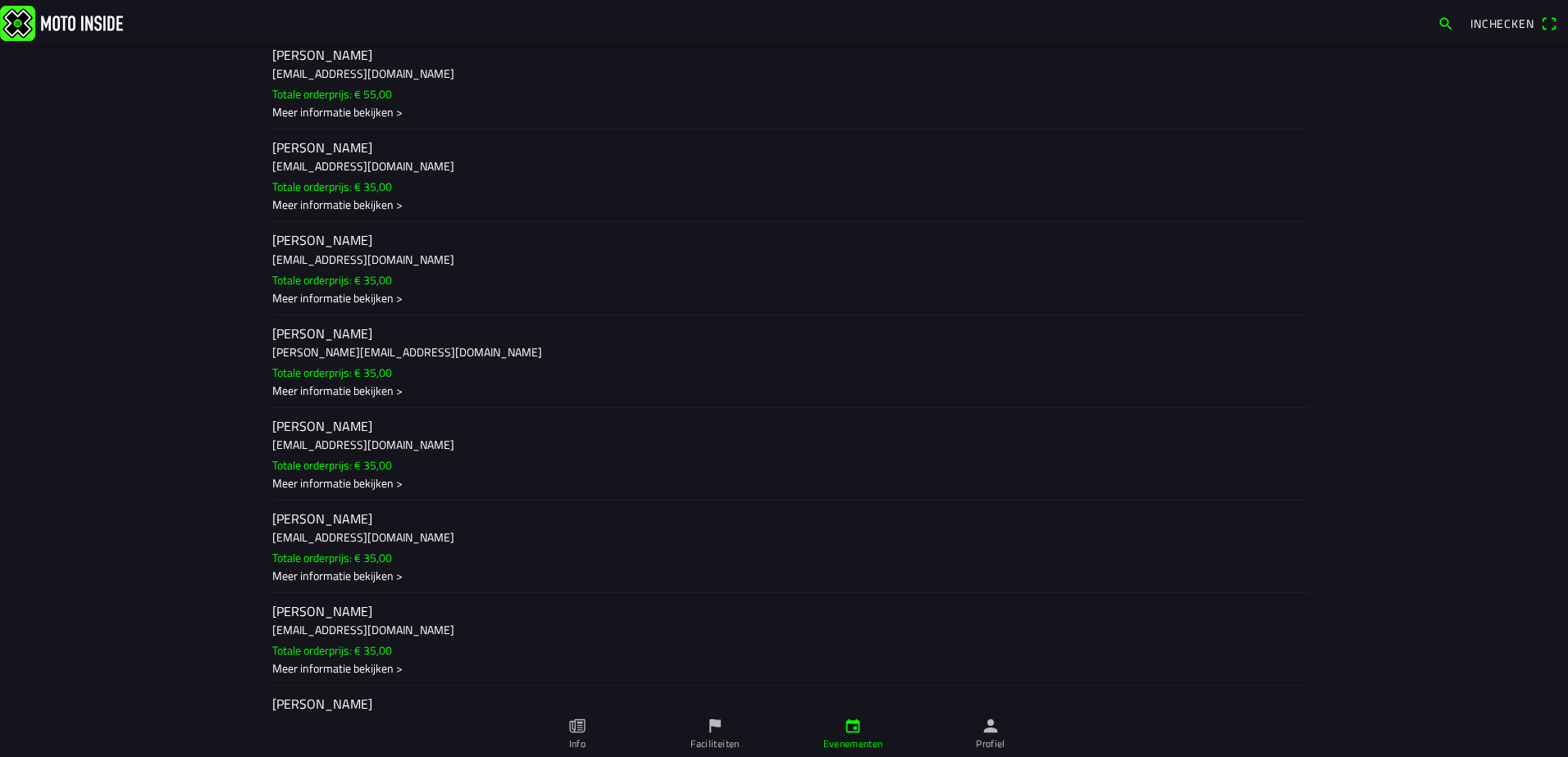
click at [1293, 275] on ion-backdrop at bounding box center [784, 378] width 1568 height 757
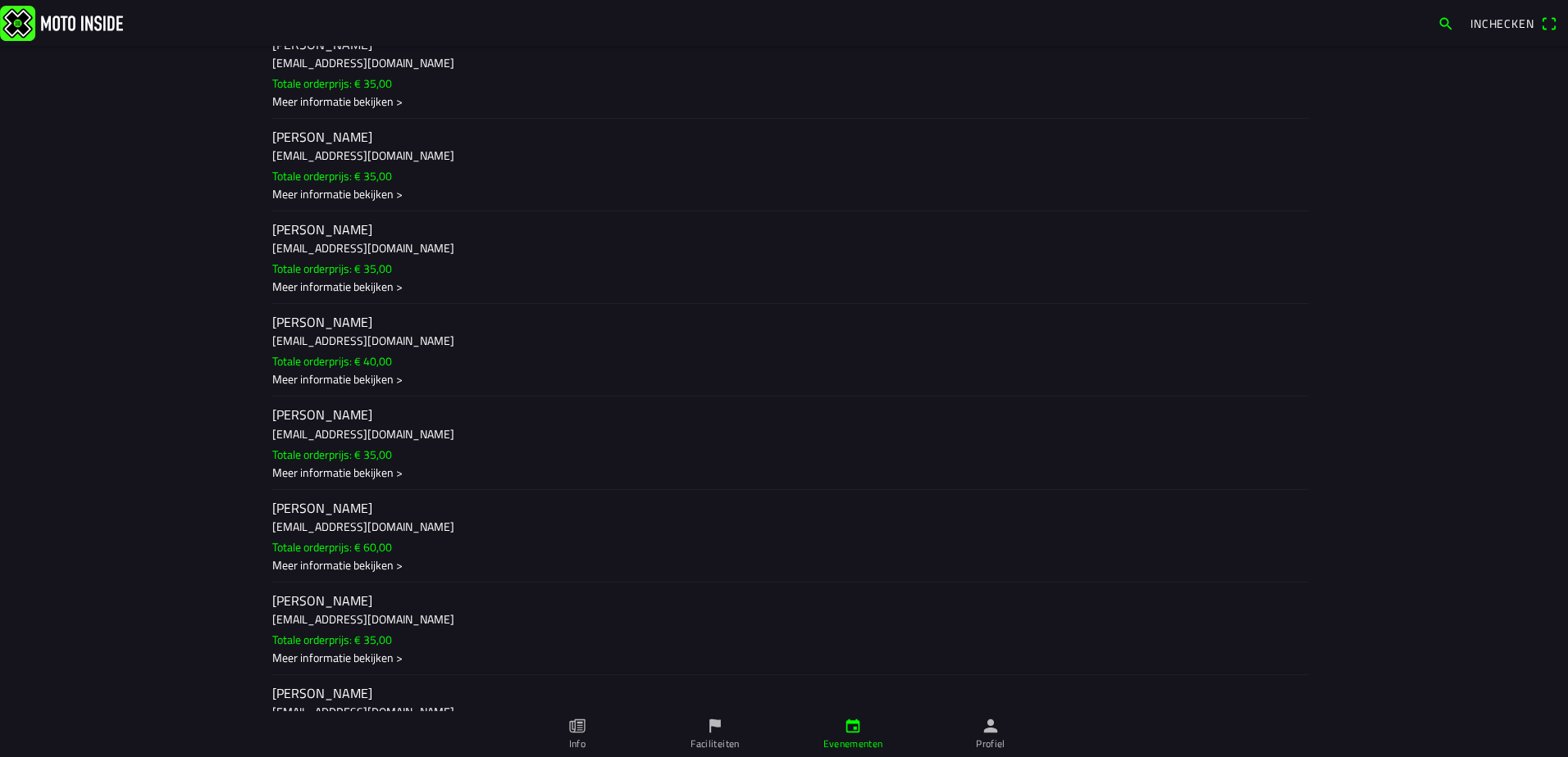
scroll to position [1393, 0]
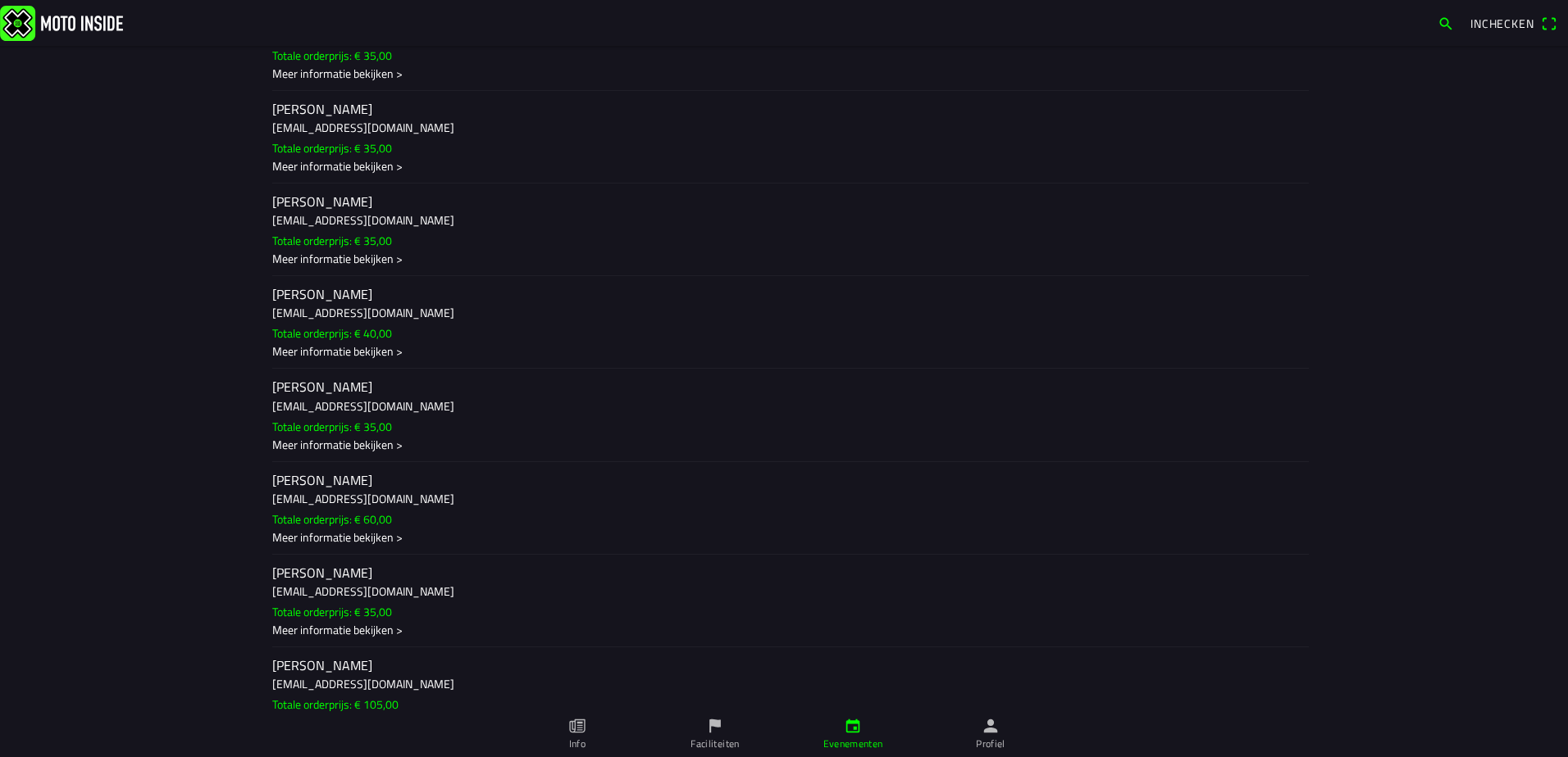
click at [520, 319] on h3 "[EMAIL_ADDRESS][DOMAIN_NAME]" at bounding box center [784, 313] width 1023 height 17
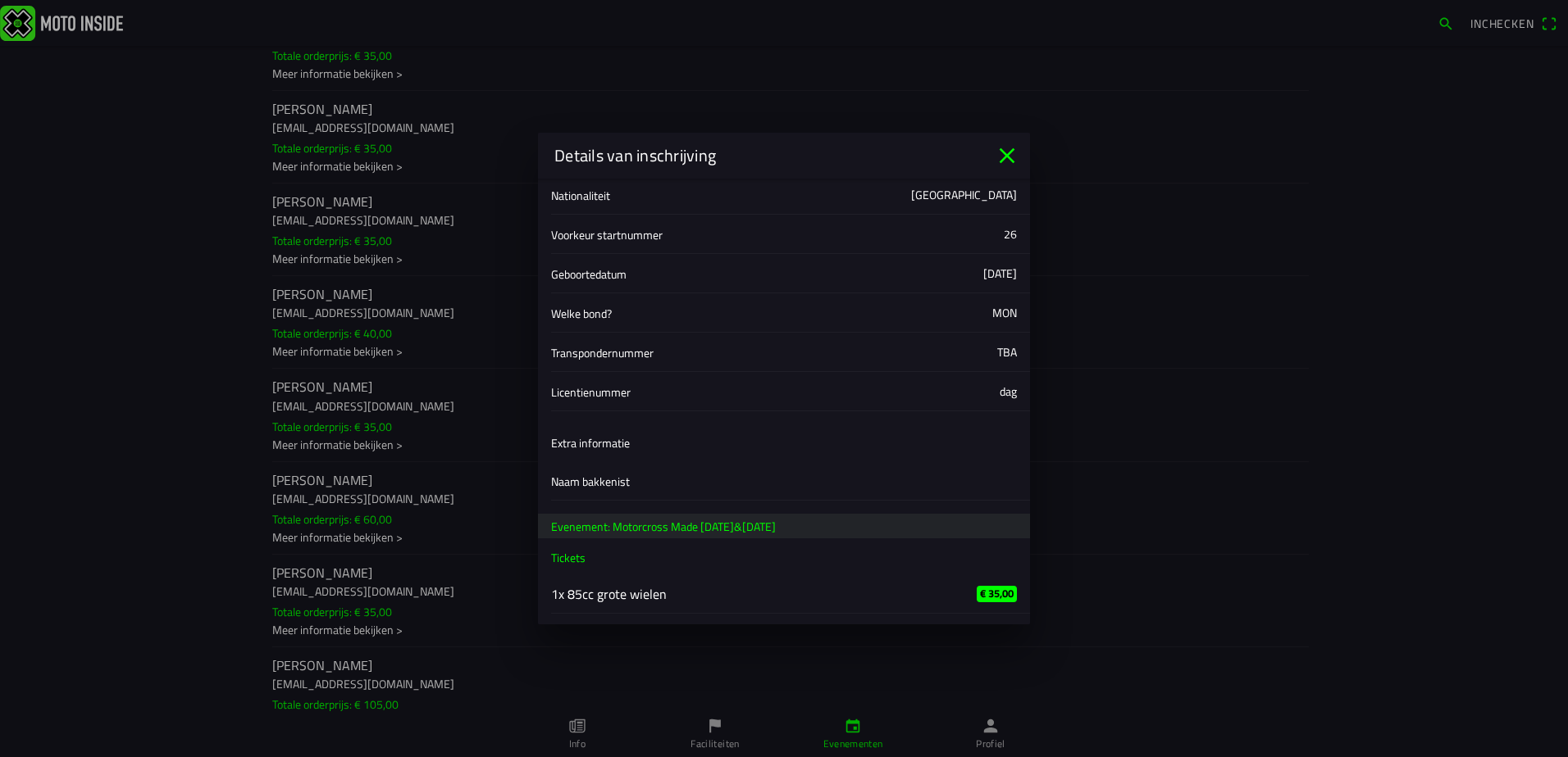
scroll to position [281, 0]
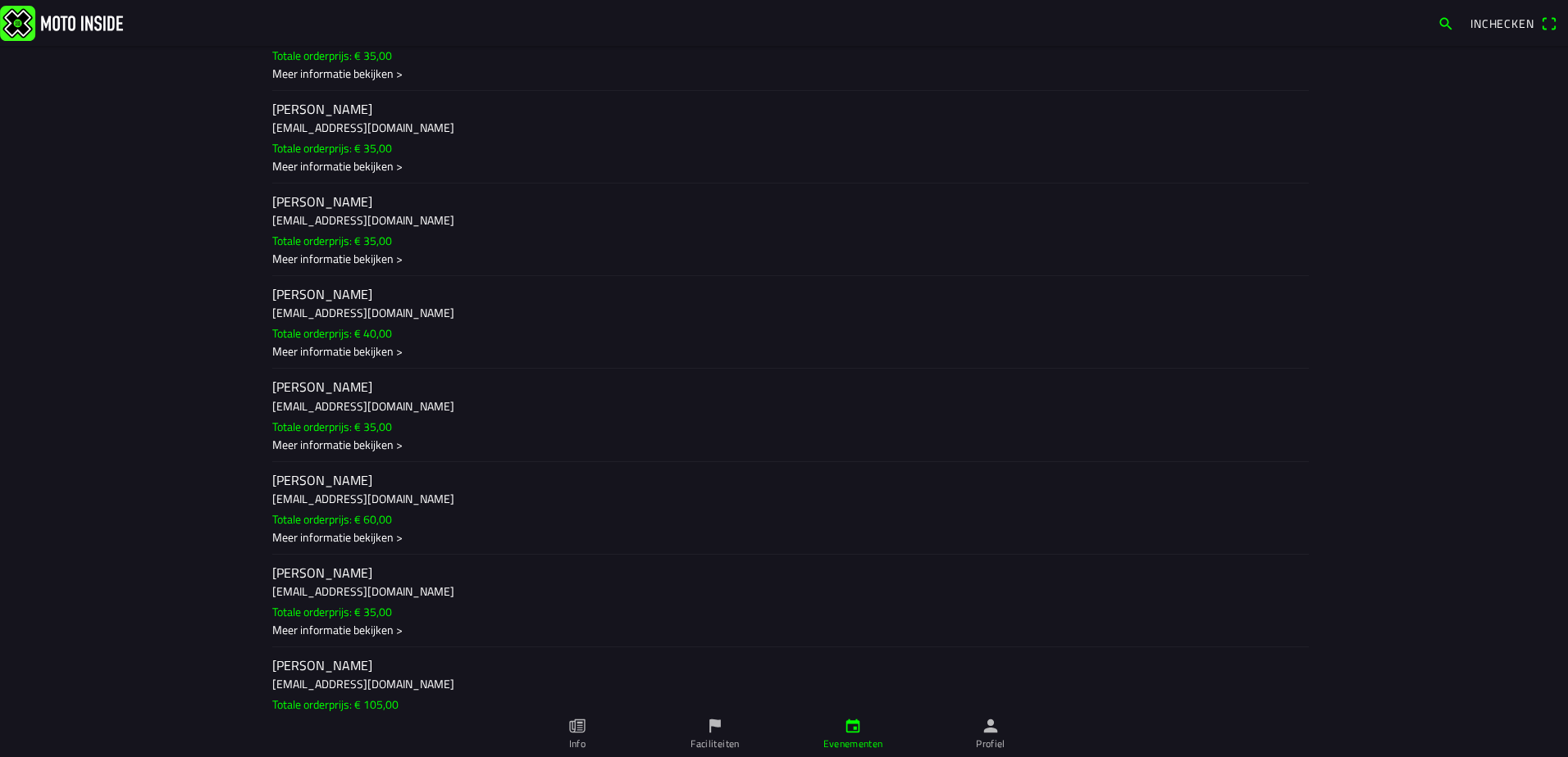
click at [1391, 367] on ion-backdrop at bounding box center [784, 378] width 1568 height 757
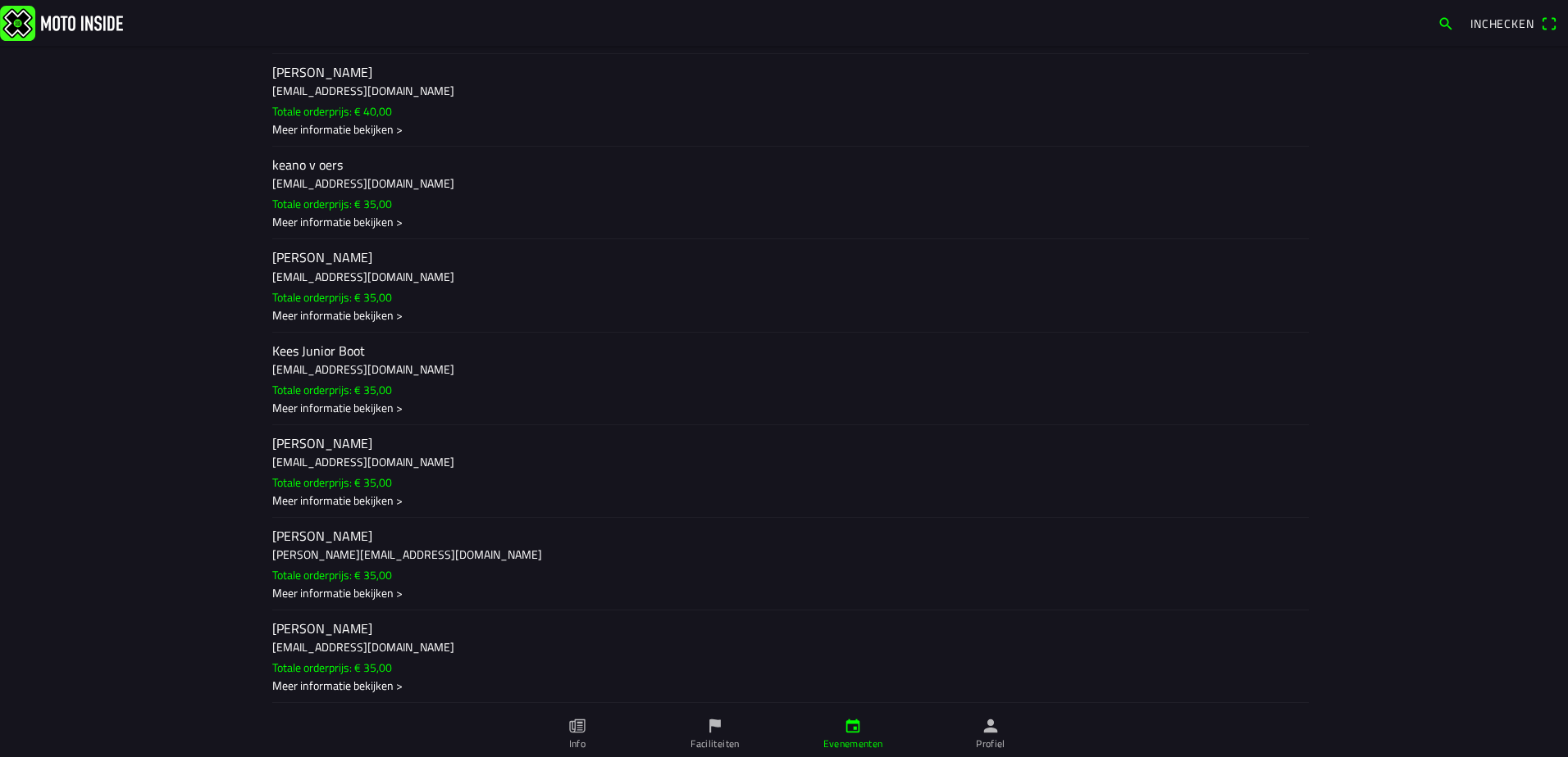
scroll to position [14339, 0]
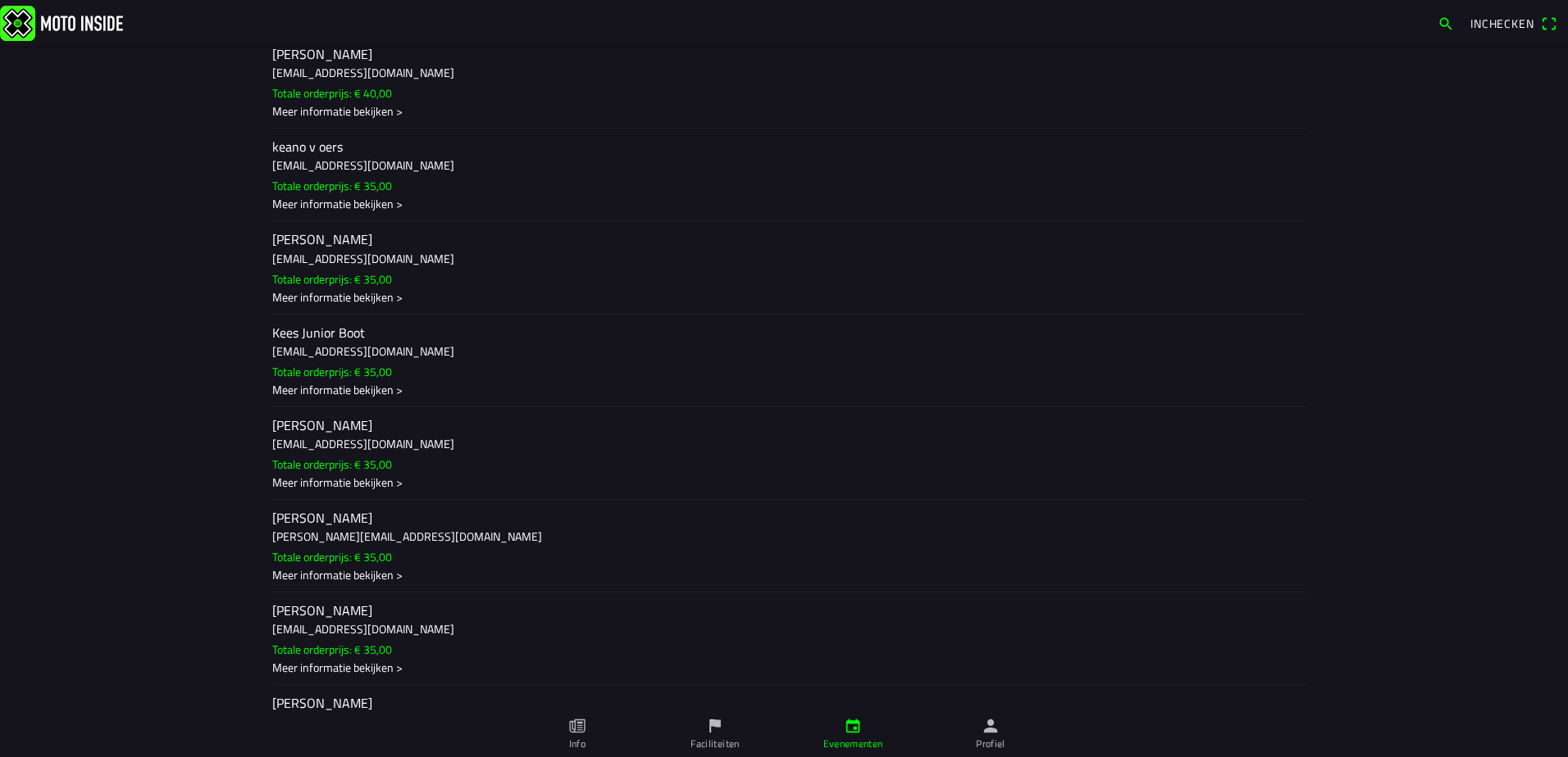
click at [341, 423] on h2 "[PERSON_NAME]" at bounding box center [784, 425] width 1023 height 16
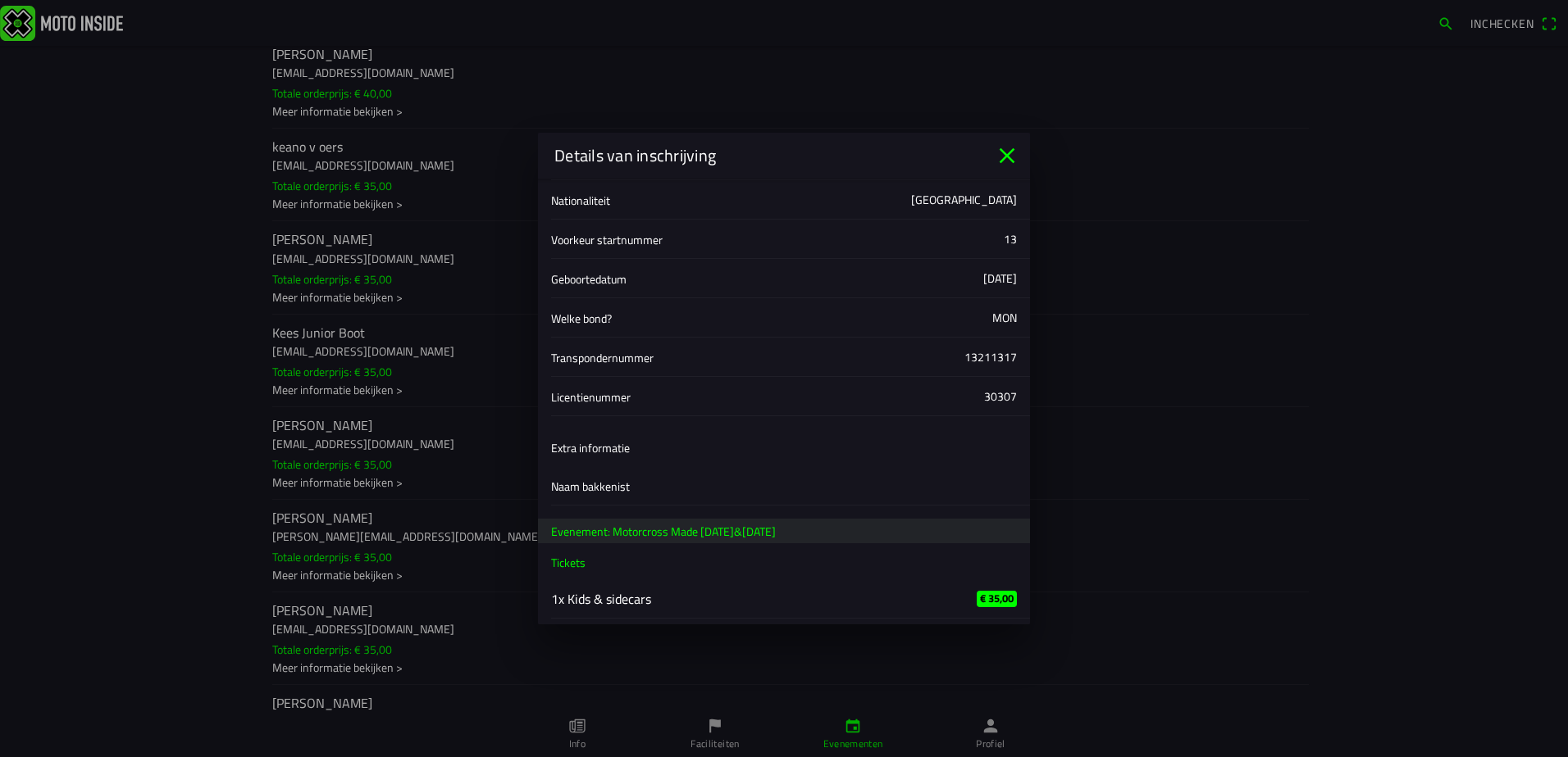
scroll to position [242, 0]
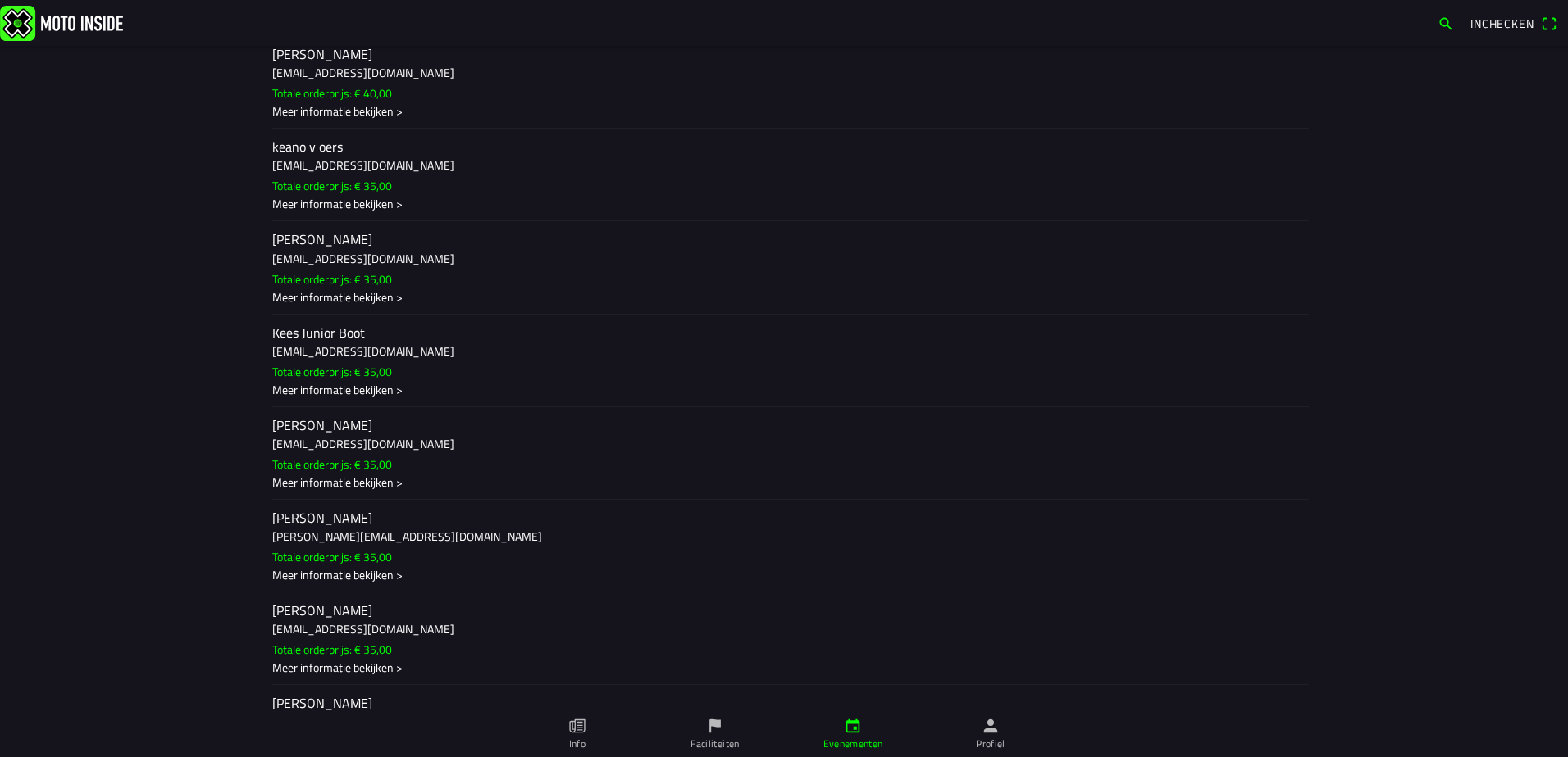
click at [1289, 209] on ion-backdrop at bounding box center [784, 378] width 1568 height 757
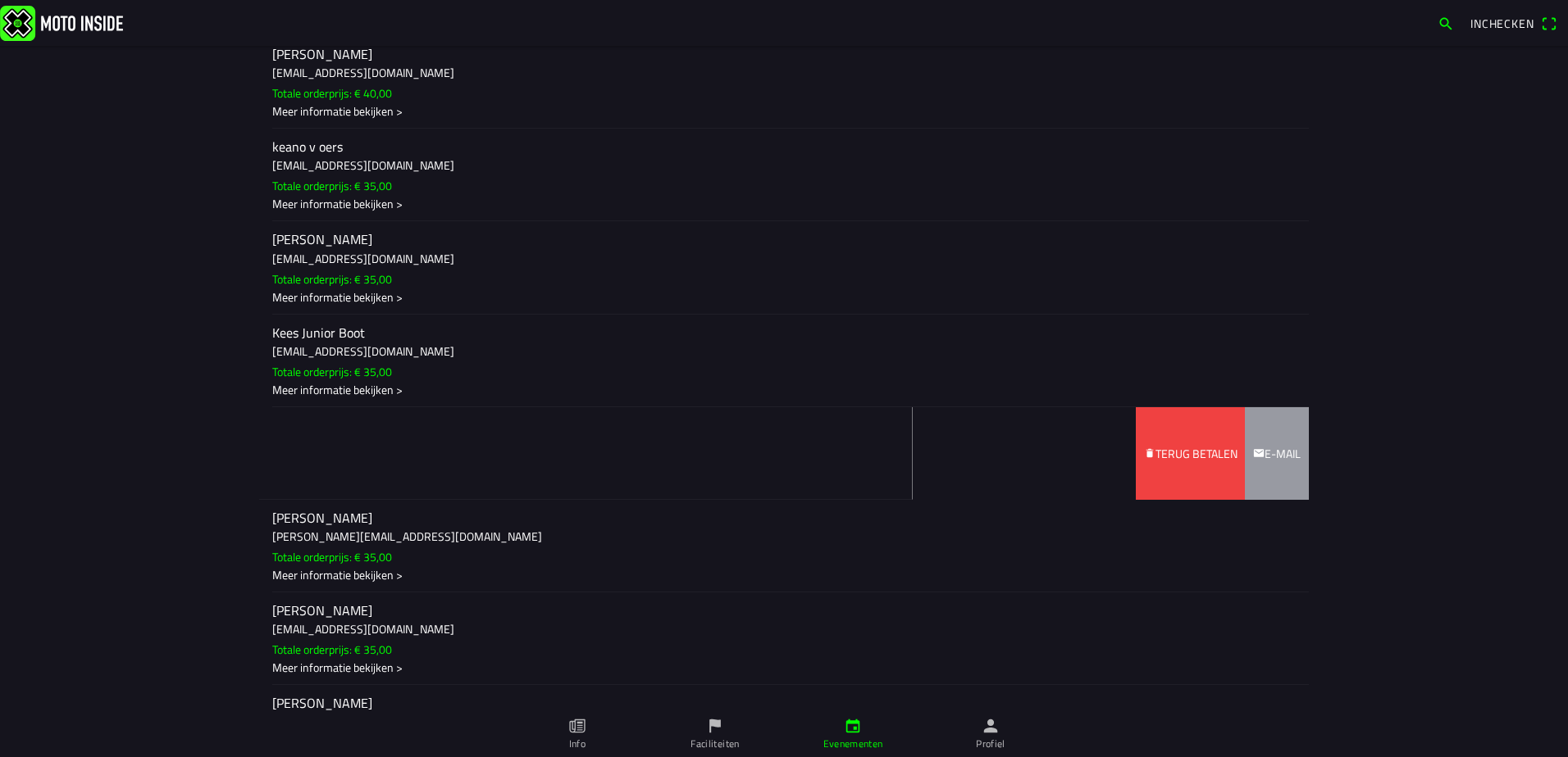
drag, startPoint x: 1012, startPoint y: 463, endPoint x: 405, endPoint y: 479, distance: 607.2
click at [400, 479] on ion-item-sliding "[PERSON_NAME] [EMAIL_ADDRESS][DOMAIN_NAME] Totale orderprijs: € 35,00 Meer info…" at bounding box center [784, 453] width 1049 height 92
click at [0, 0] on slot "Terug betalen" at bounding box center [0, 0] width 0 height 0
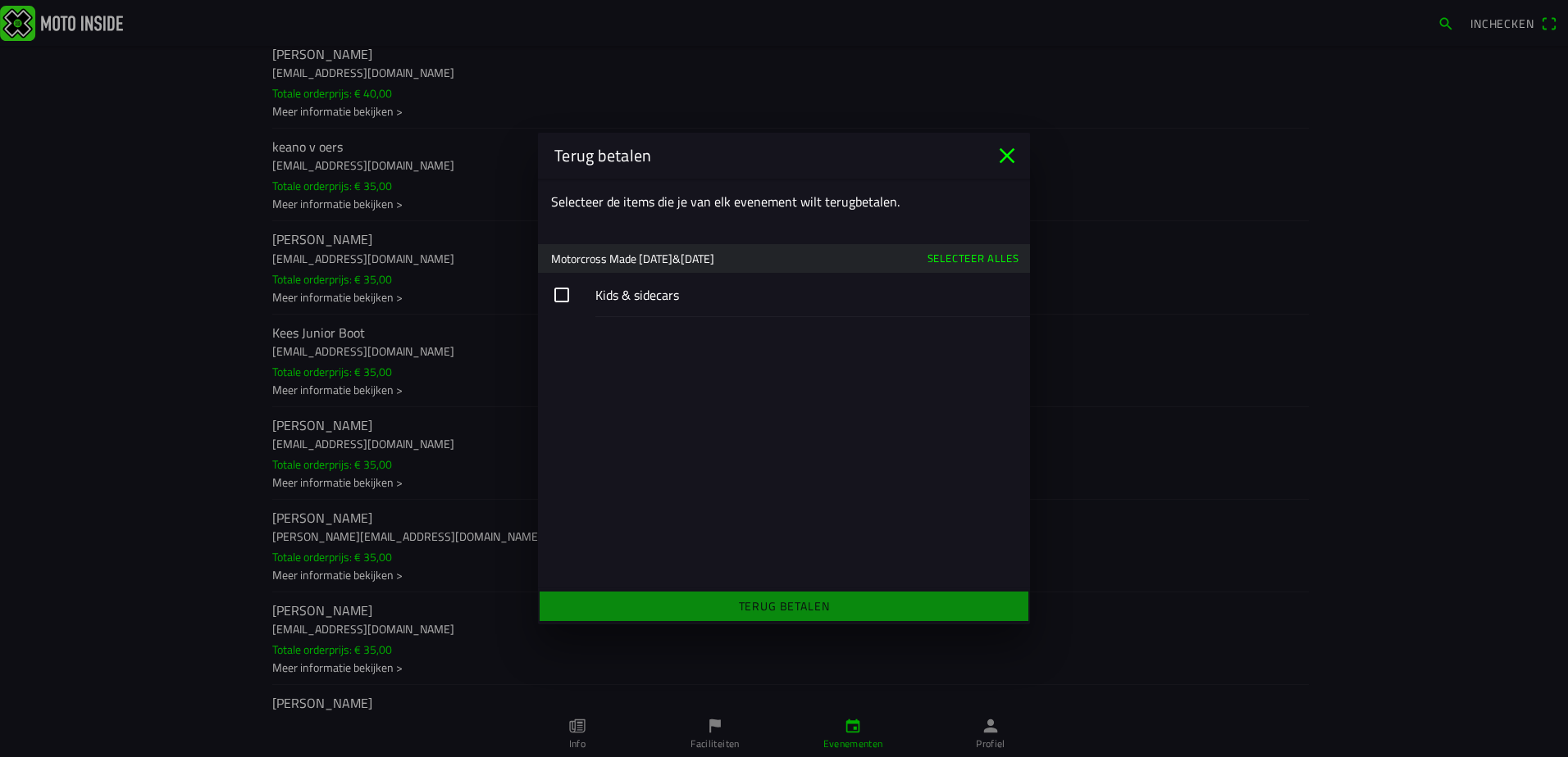
click at [607, 298] on button "button" at bounding box center [784, 295] width 492 height 44
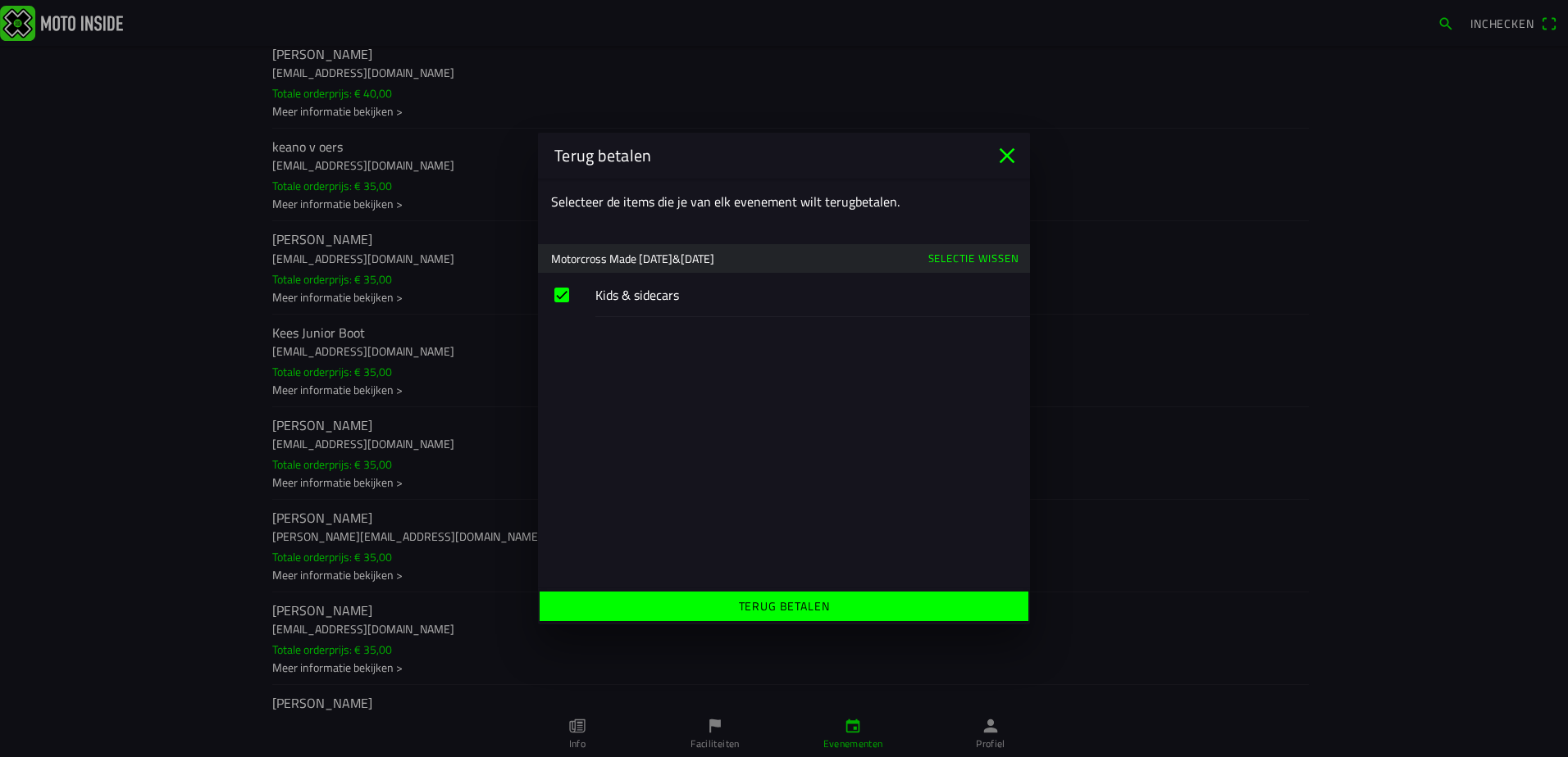
click at [0, 0] on slot "Terug betalen" at bounding box center [0, 0] width 0 height 0
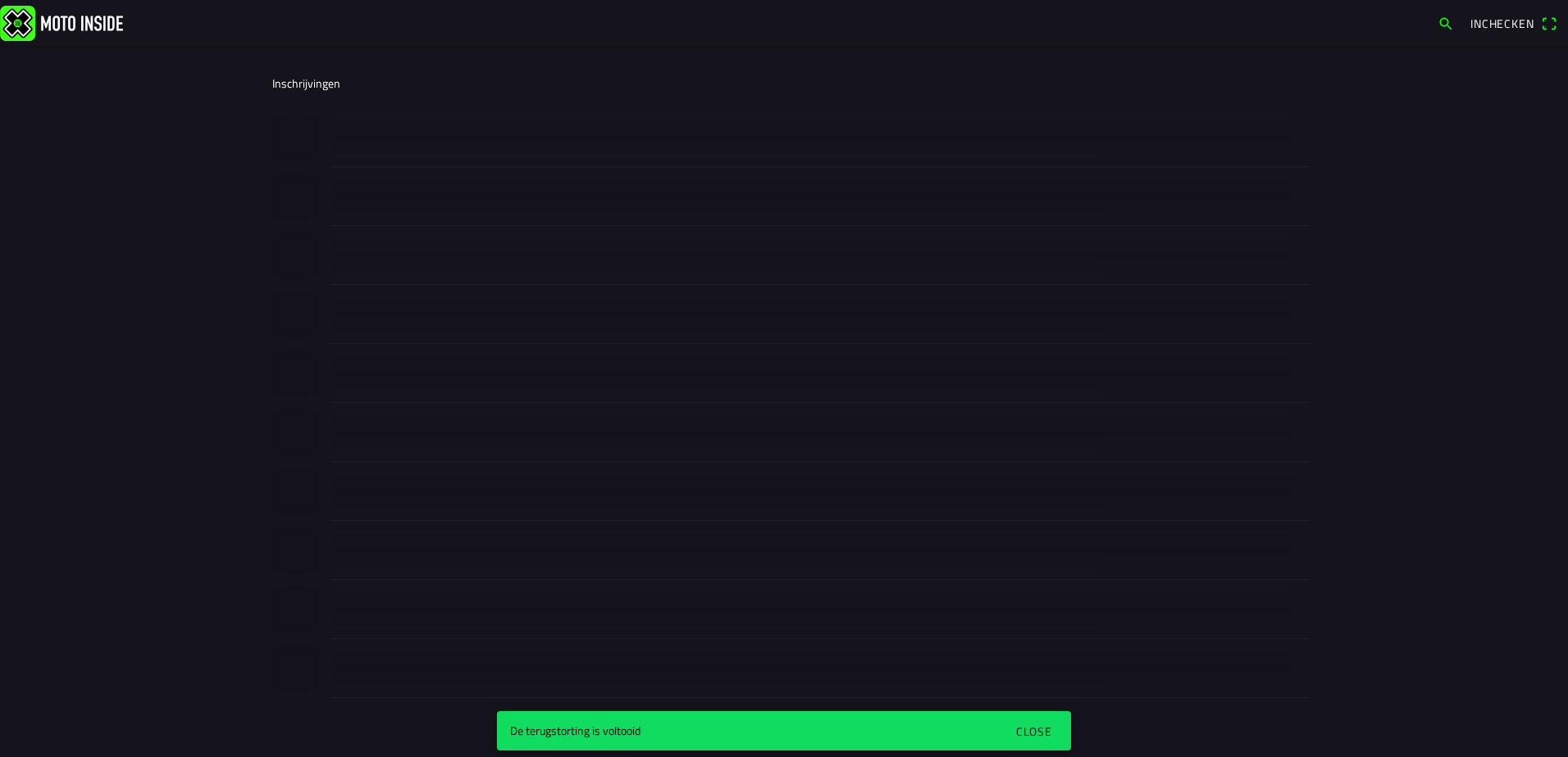
scroll to position [455, 0]
click at [1044, 738] on div "Close" at bounding box center [1033, 732] width 36 height 17
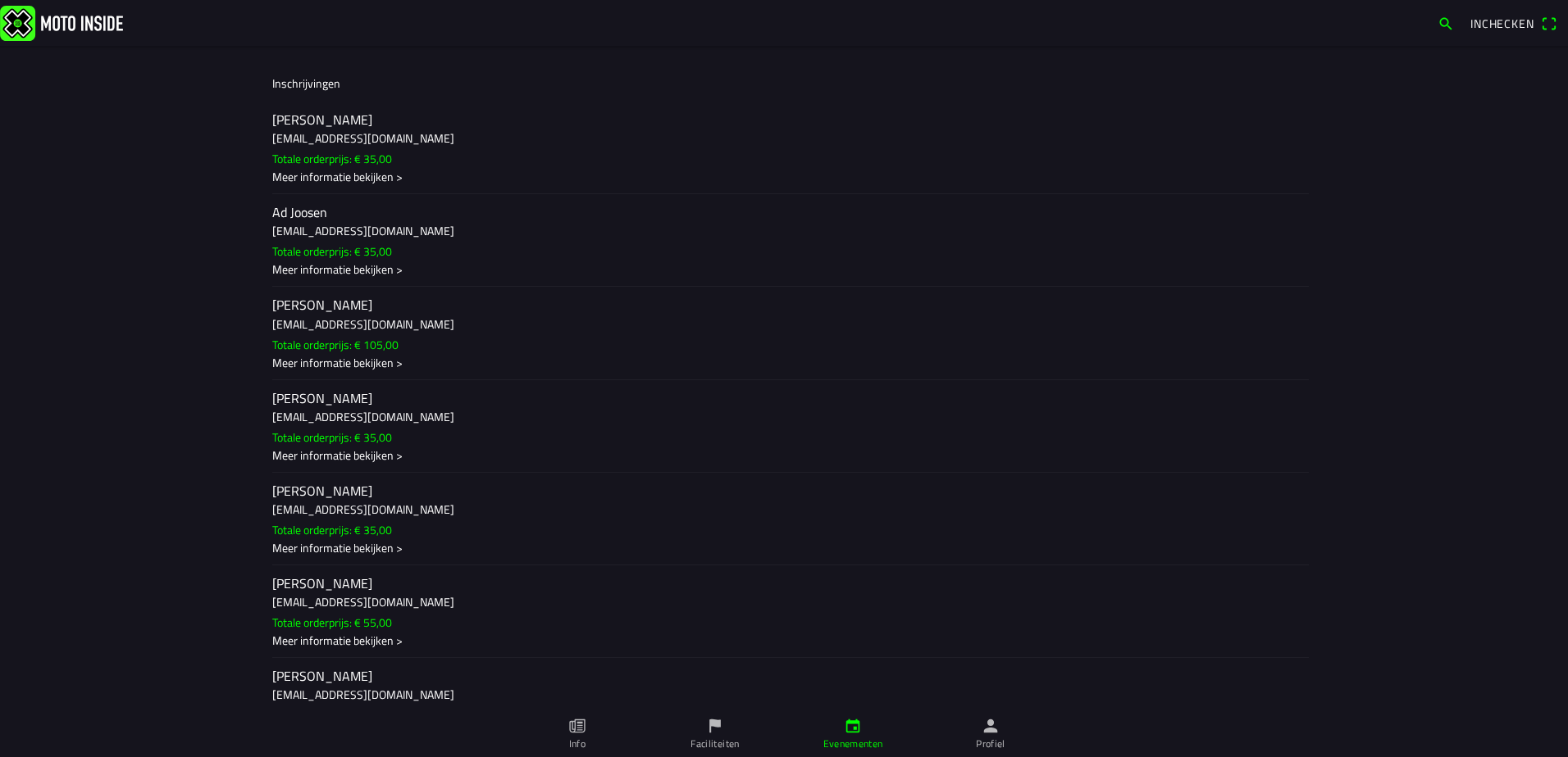
scroll to position [0, 0]
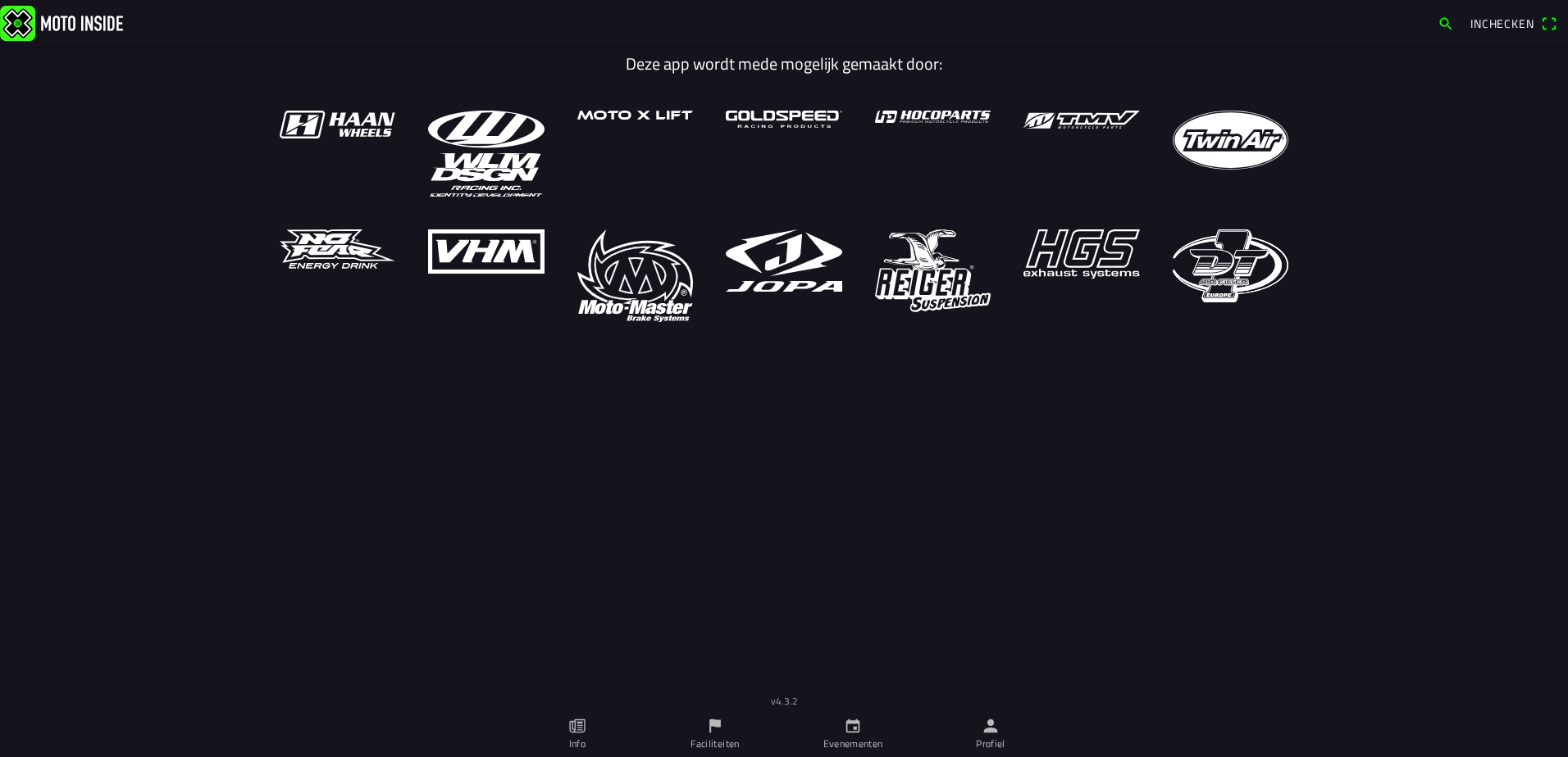
click at [989, 734] on icon "person" at bounding box center [990, 726] width 18 height 18
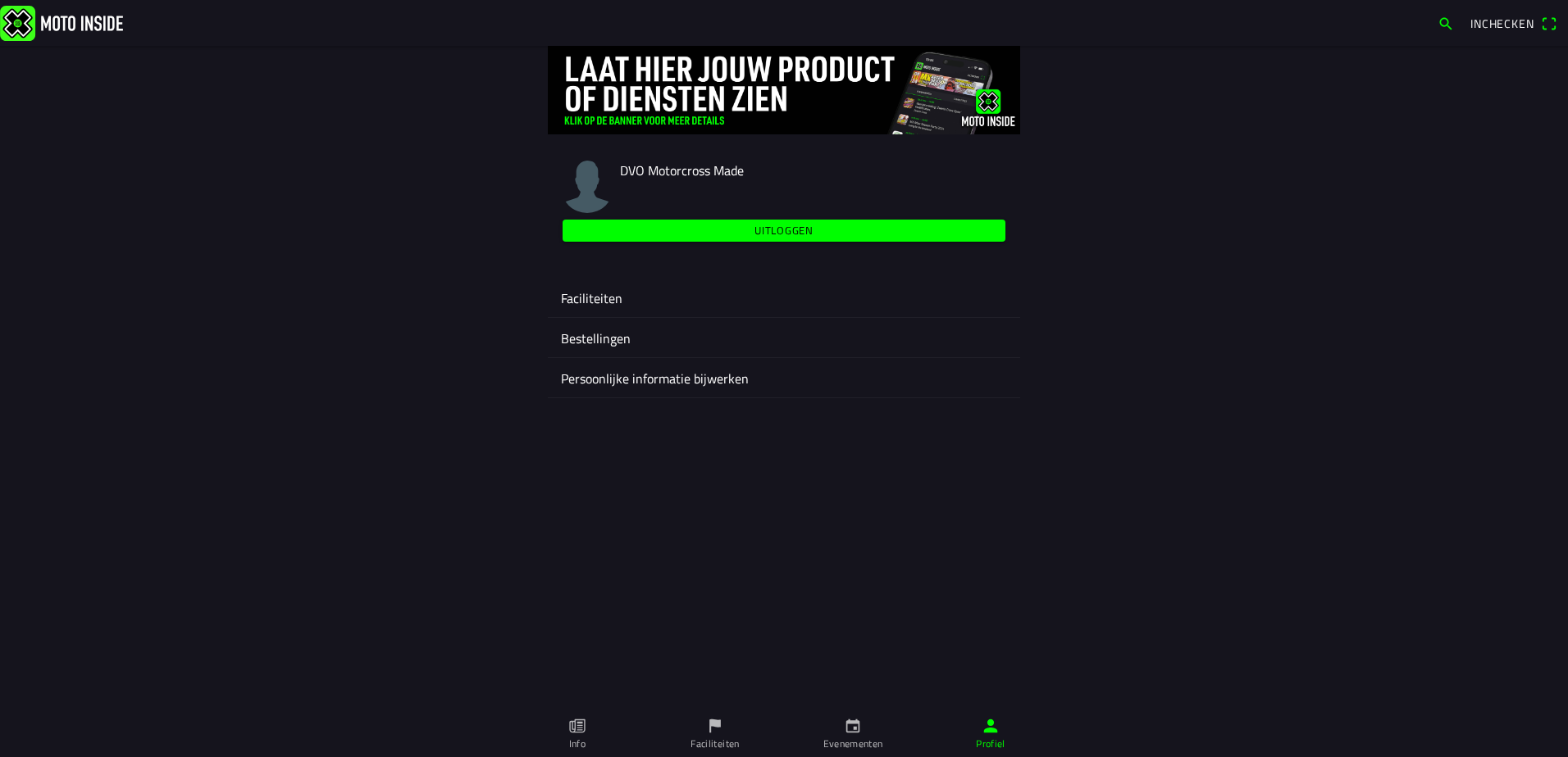
click at [572, 300] on ion-label "Faciliteiten" at bounding box center [784, 298] width 446 height 20
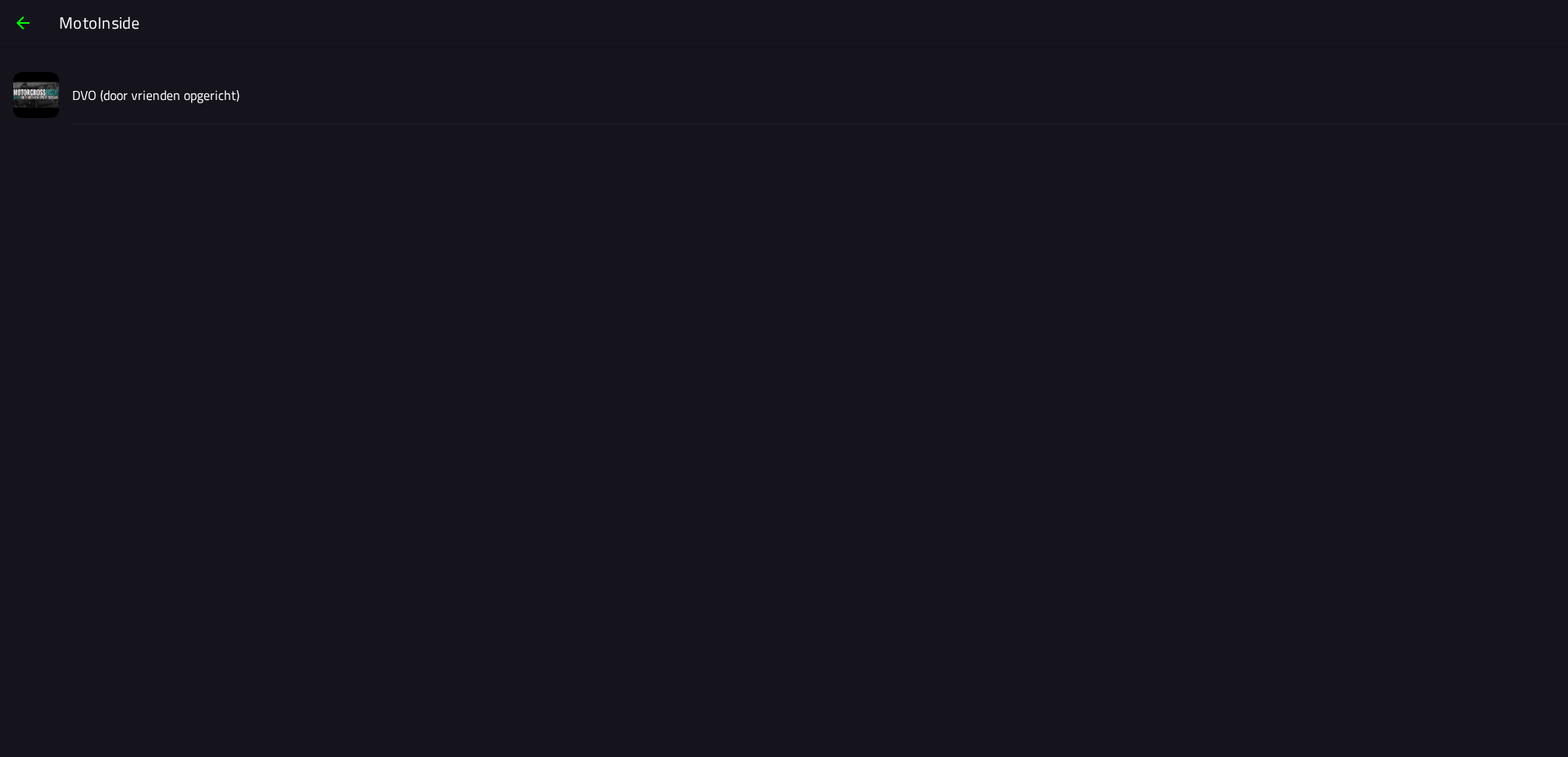
click at [0, 0] on slot "DVO (door vrienden opgericht)" at bounding box center [0, 0] width 0 height 0
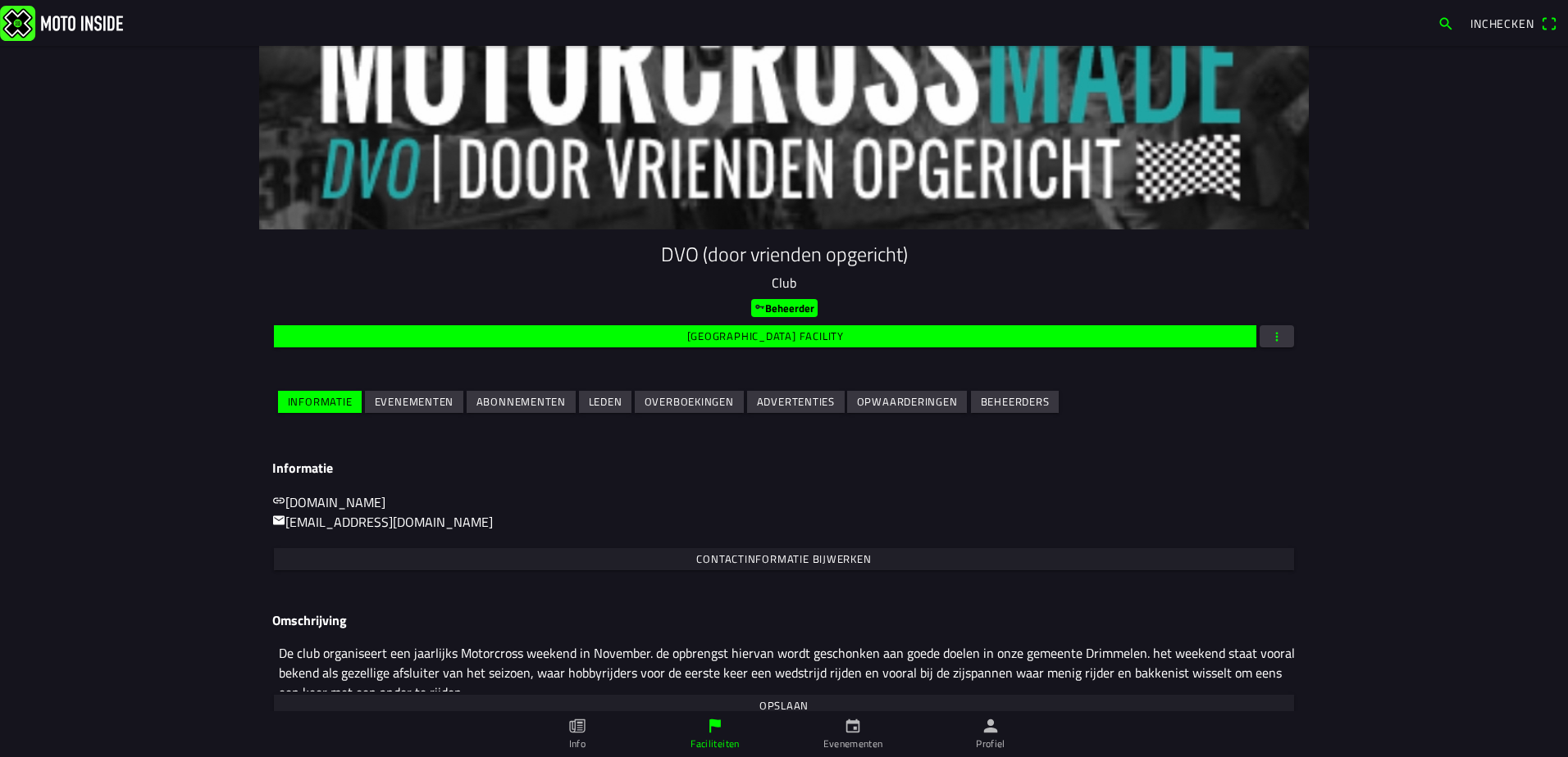
scroll to position [66, 0]
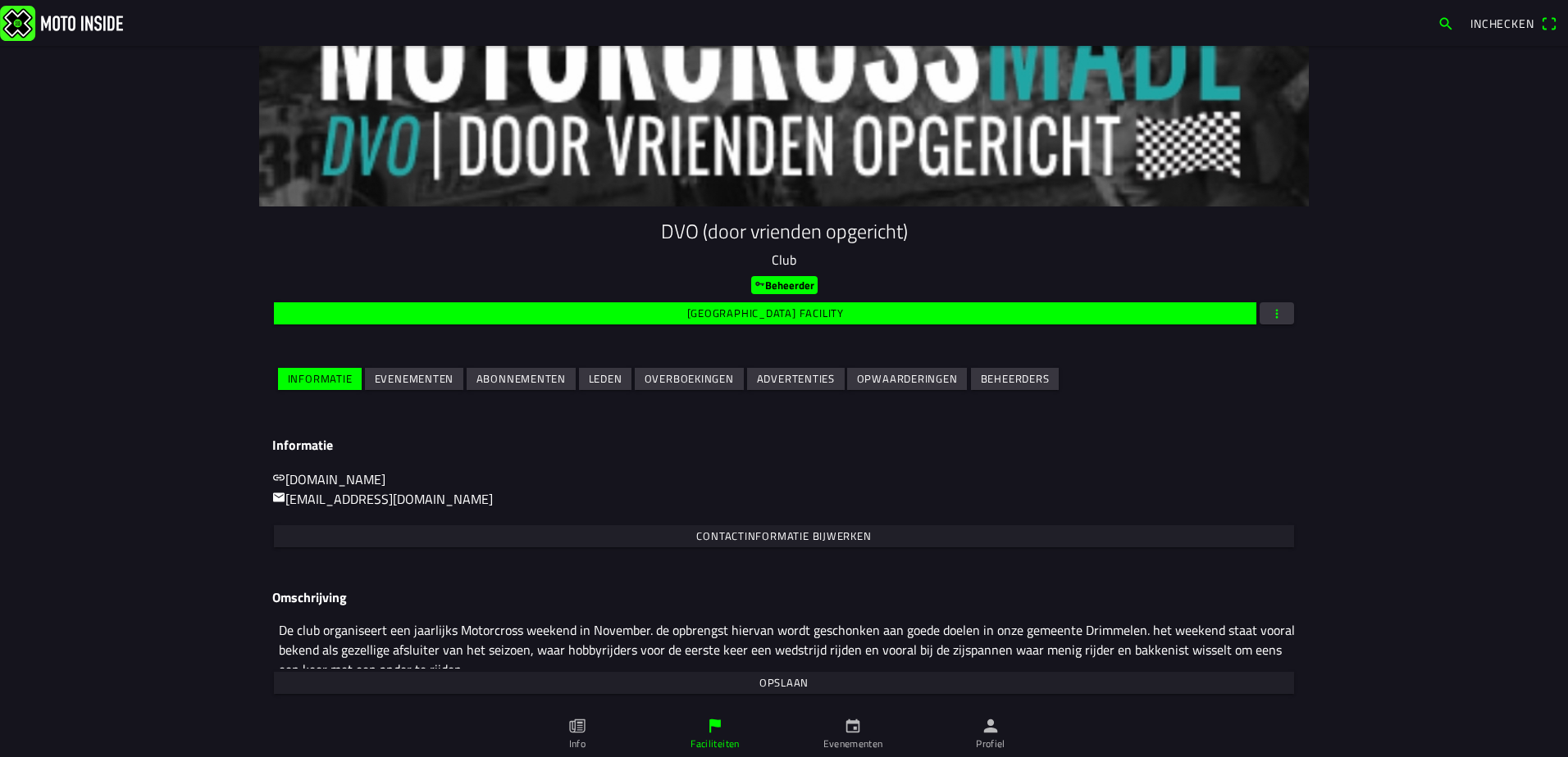
click at [0, 0] on slot "Evenementen" at bounding box center [0, 0] width 0 height 0
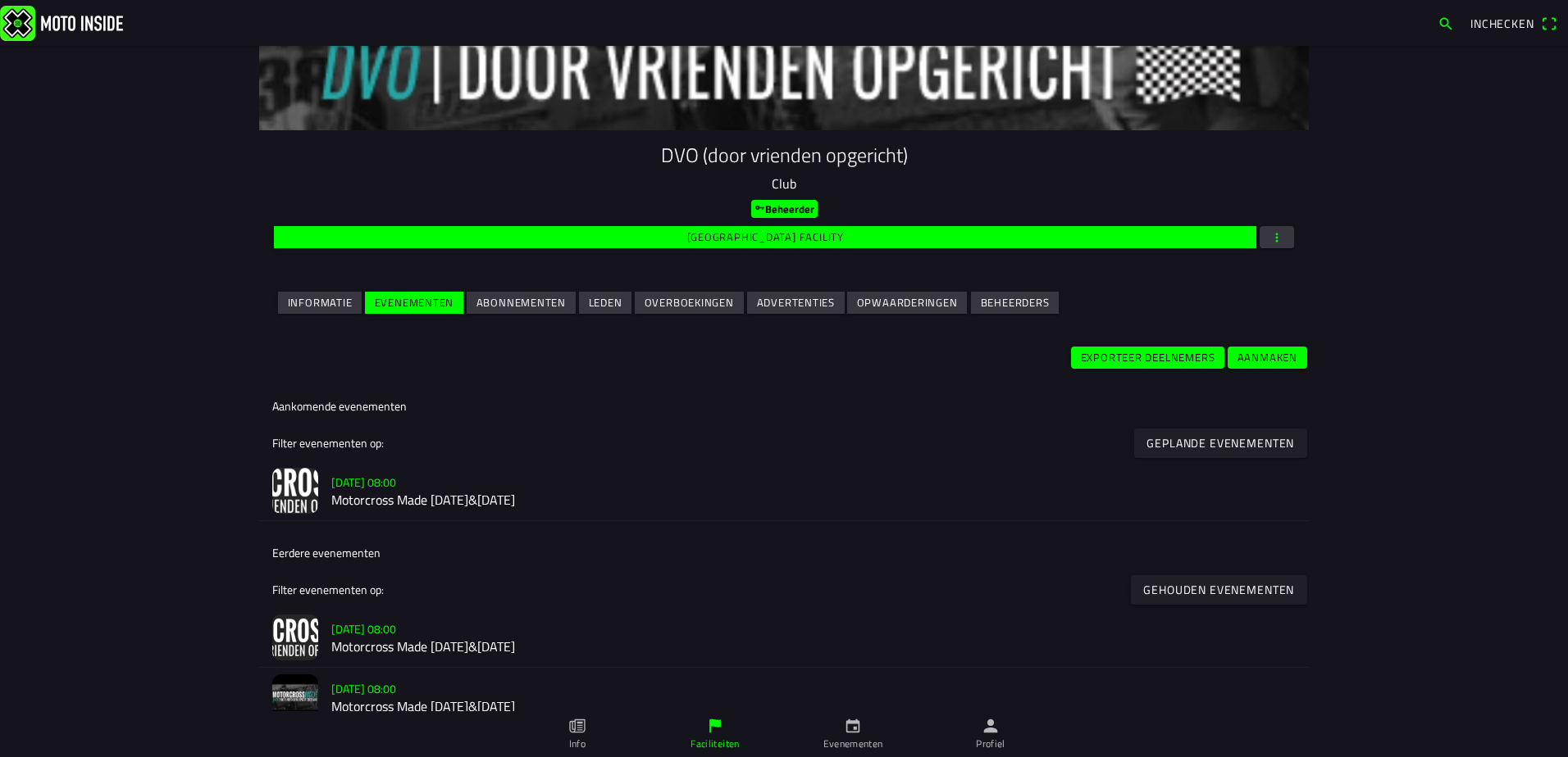
scroll to position [165, 0]
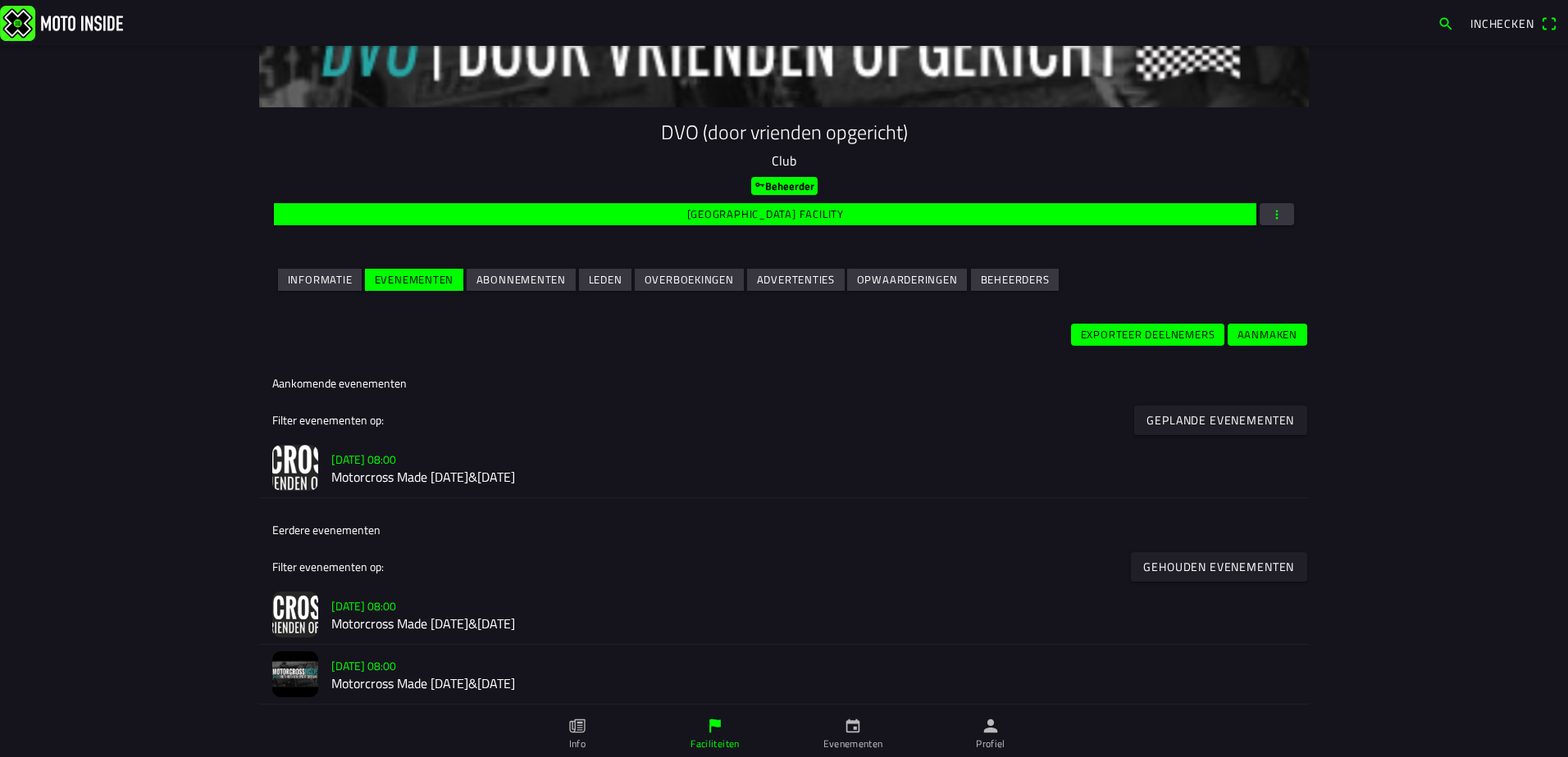
click at [608, 471] on h2 "Motorcross Made [DATE]&[DATE]" at bounding box center [812, 478] width 964 height 16
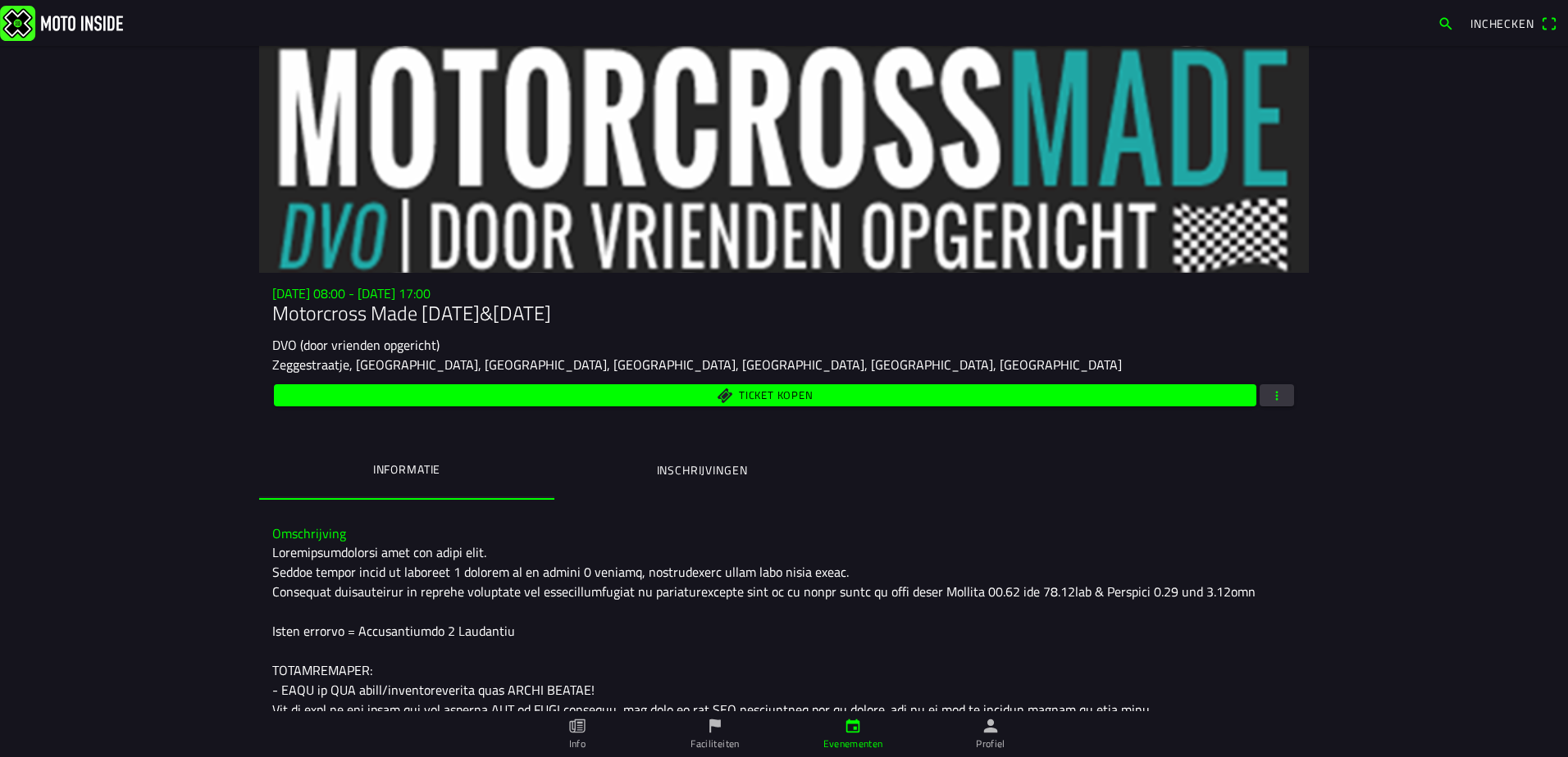
click at [1274, 398] on span "button" at bounding box center [1276, 395] width 15 height 22
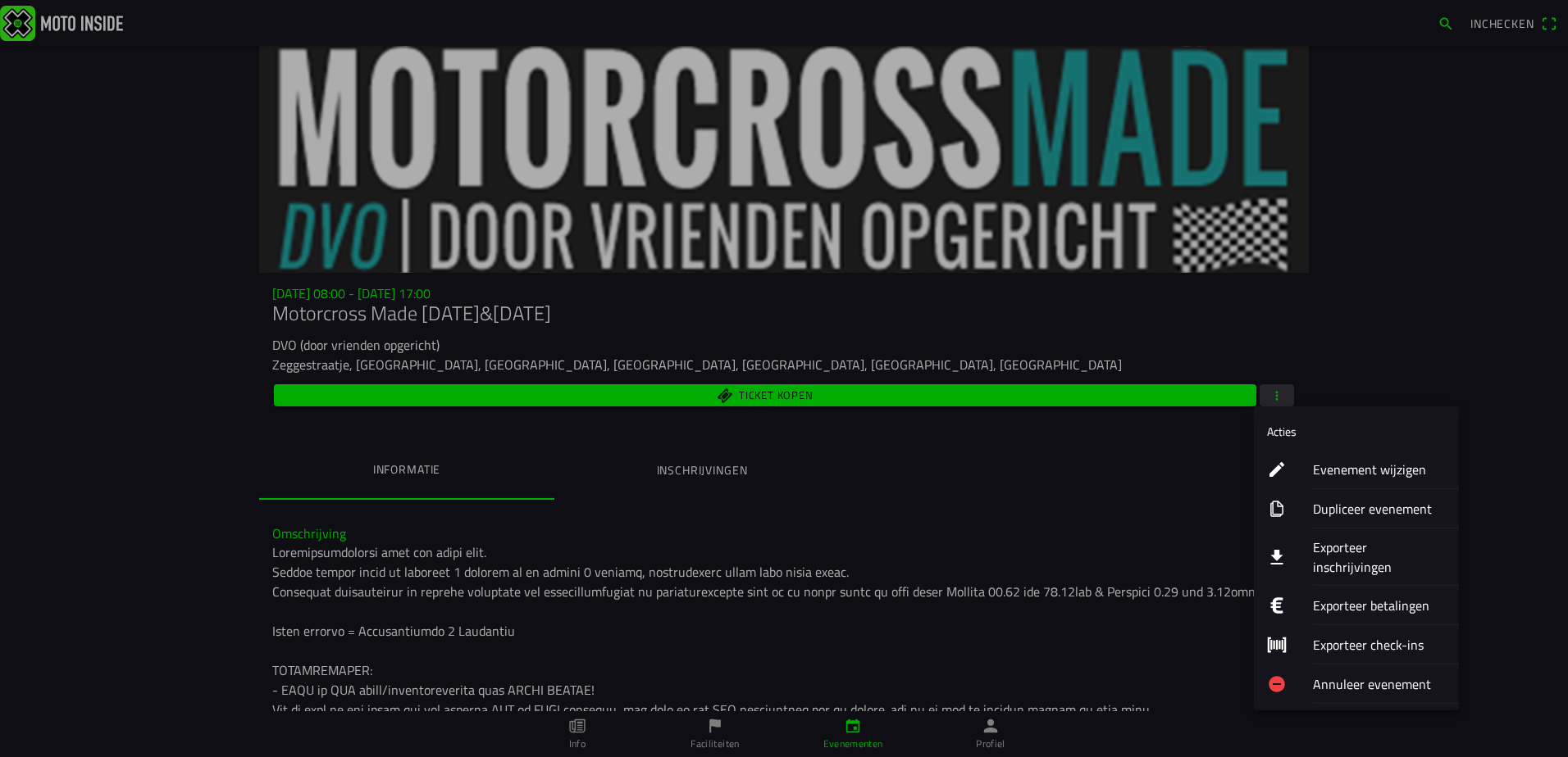
click at [1360, 466] on ion-label "Evenement wijzigen" at bounding box center [1379, 469] width 133 height 20
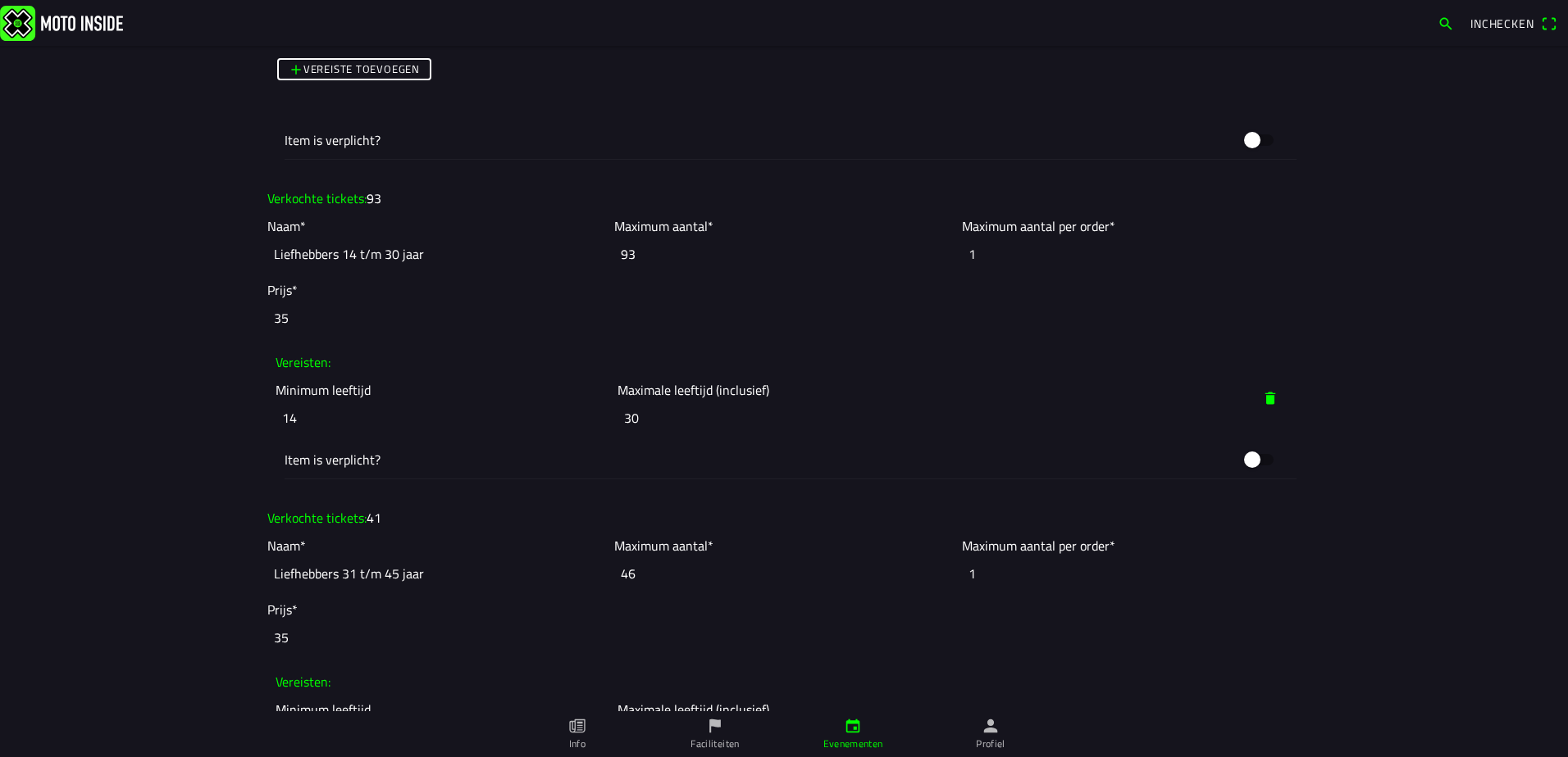
scroll to position [3851, 0]
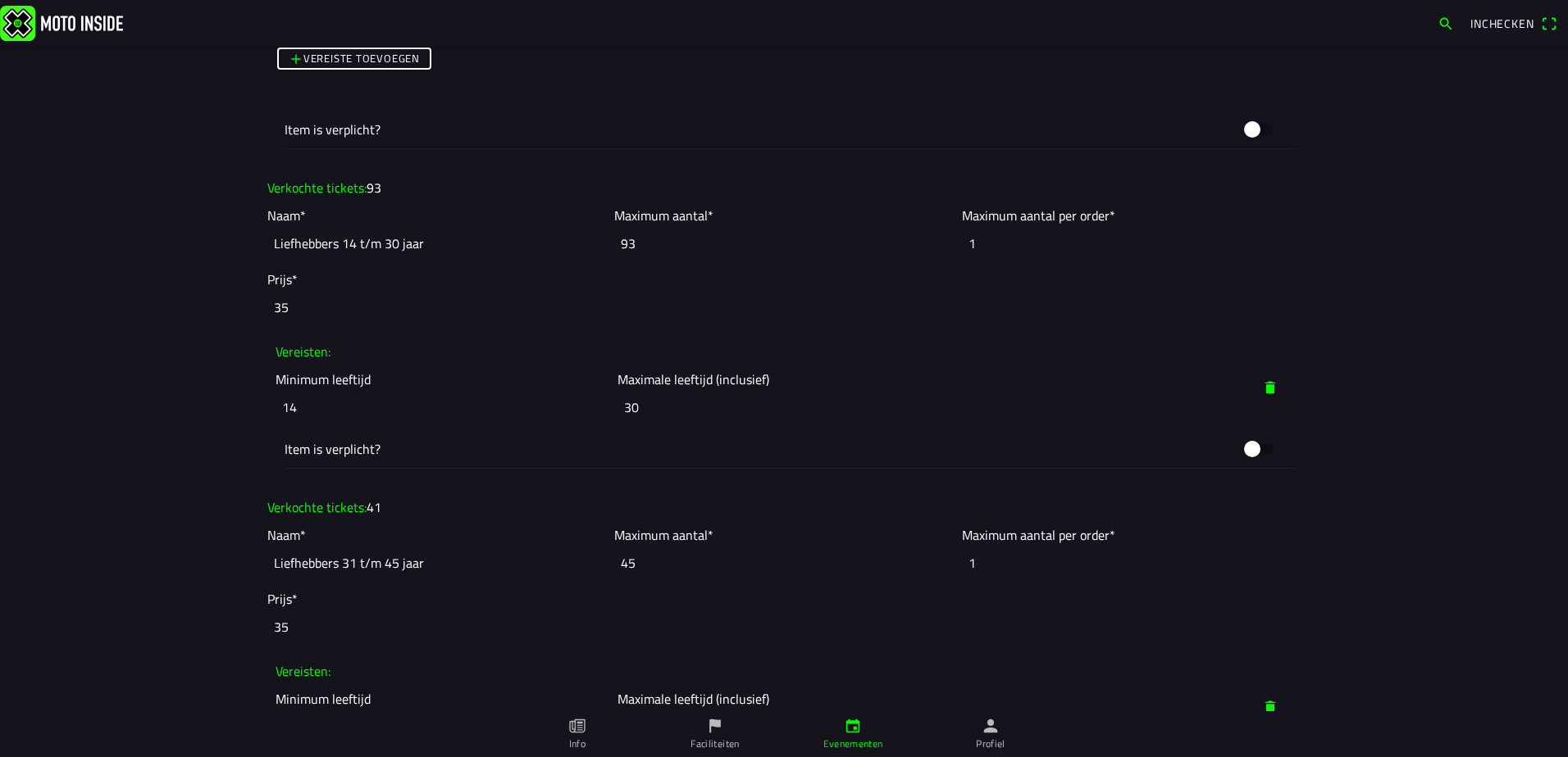
type input "45"
click at [939, 568] on input "45" at bounding box center [783, 562] width 339 height 36
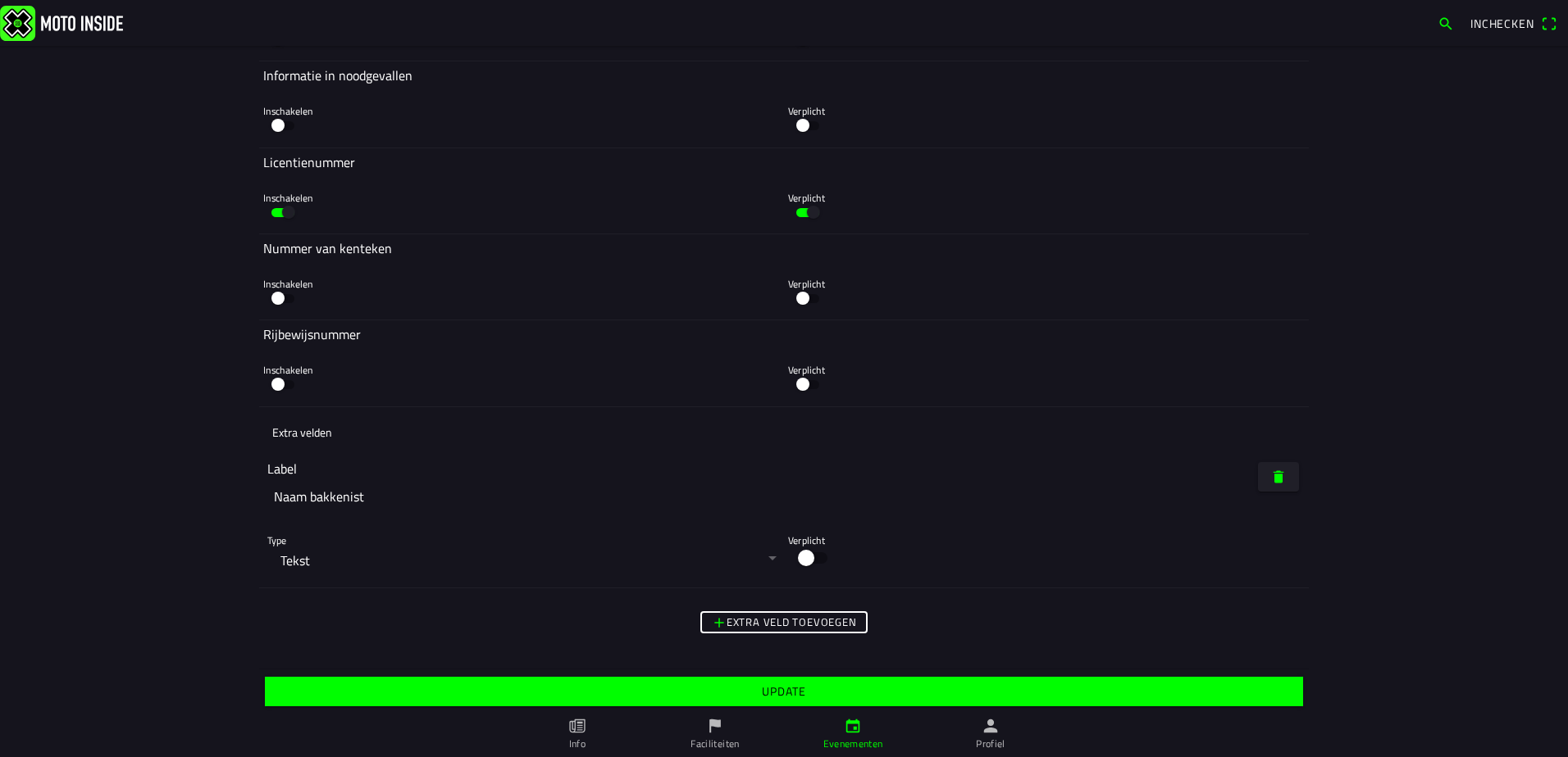
scroll to position [9780, 0]
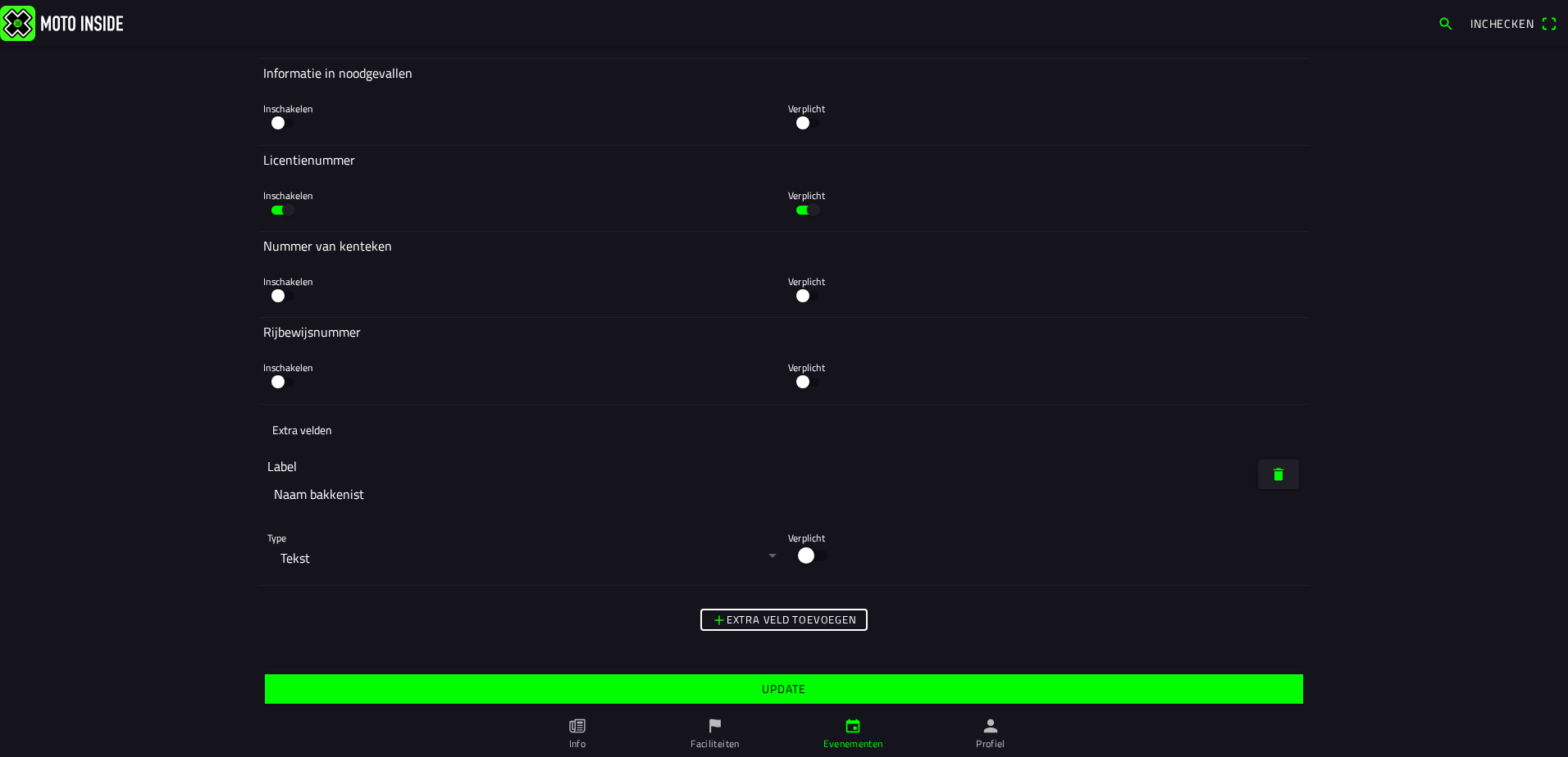
click at [884, 687] on span "Update" at bounding box center [783, 689] width 1013 height 30
